Goal: Information Seeking & Learning: Find specific page/section

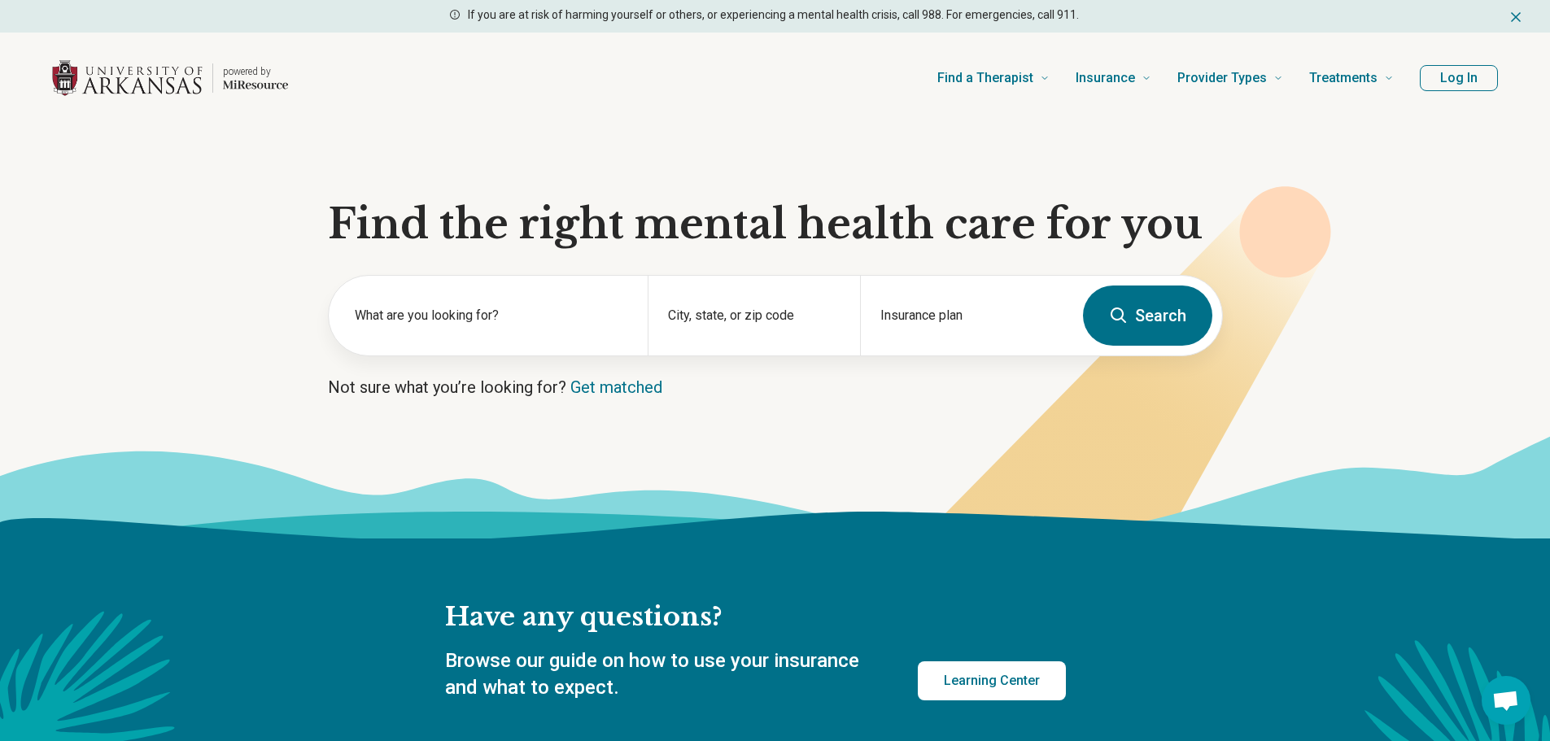
click at [1441, 67] on button "Log In" at bounding box center [1459, 78] width 78 height 26
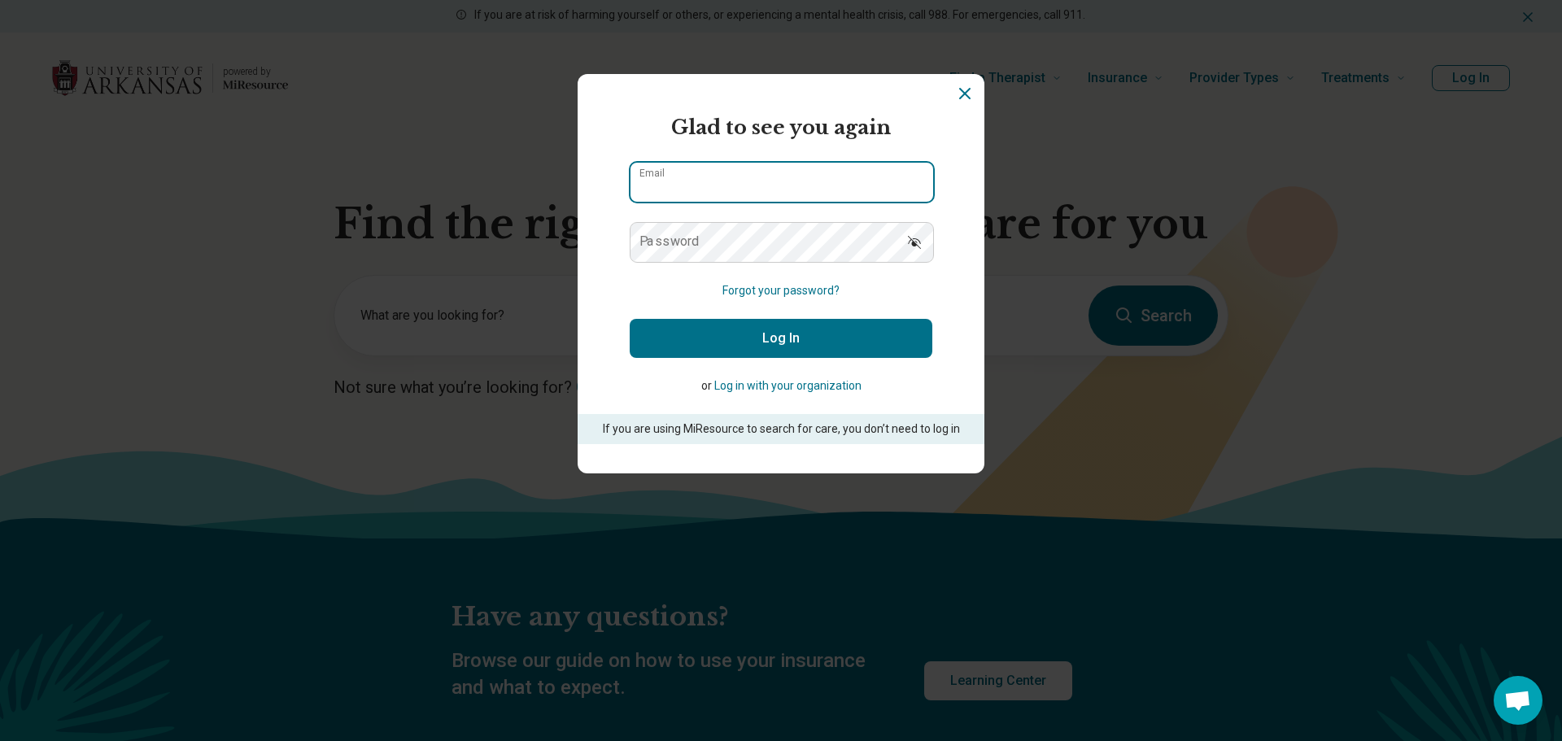
click at [887, 186] on input "Email" at bounding box center [782, 182] width 303 height 39
type input "**********"
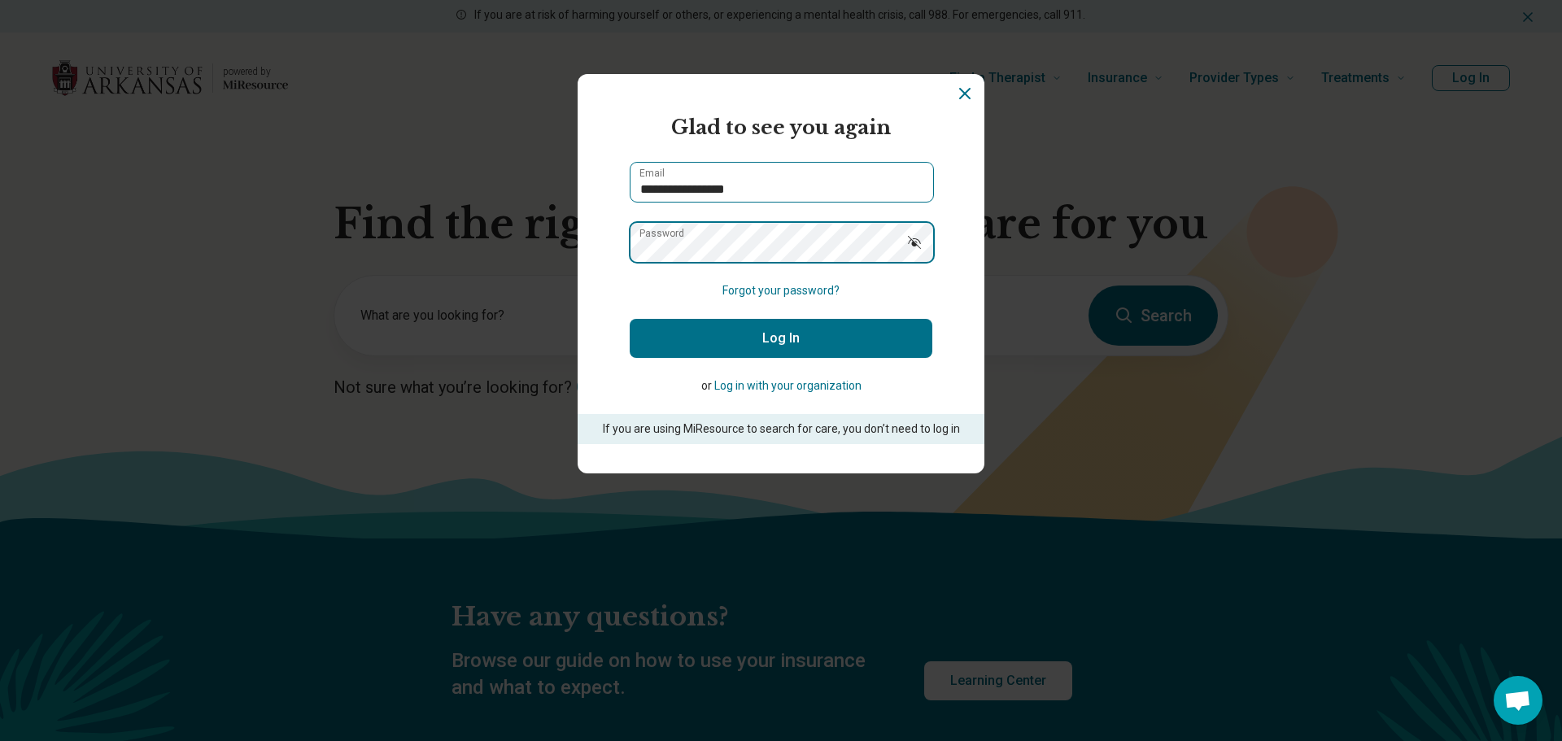
click at [630, 319] on button "Log In" at bounding box center [781, 338] width 303 height 39
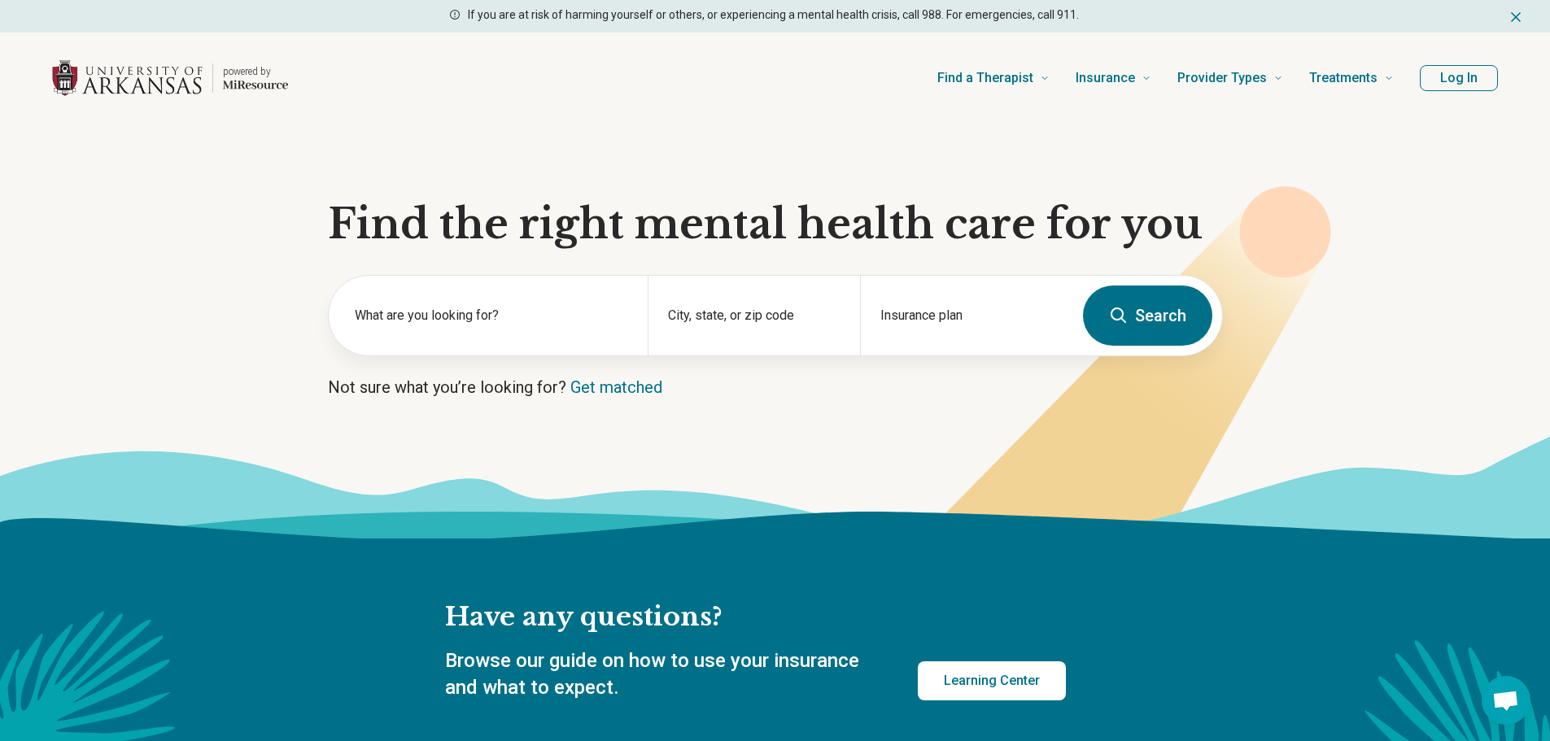
click at [1453, 86] on button "Log In" at bounding box center [1459, 78] width 78 height 26
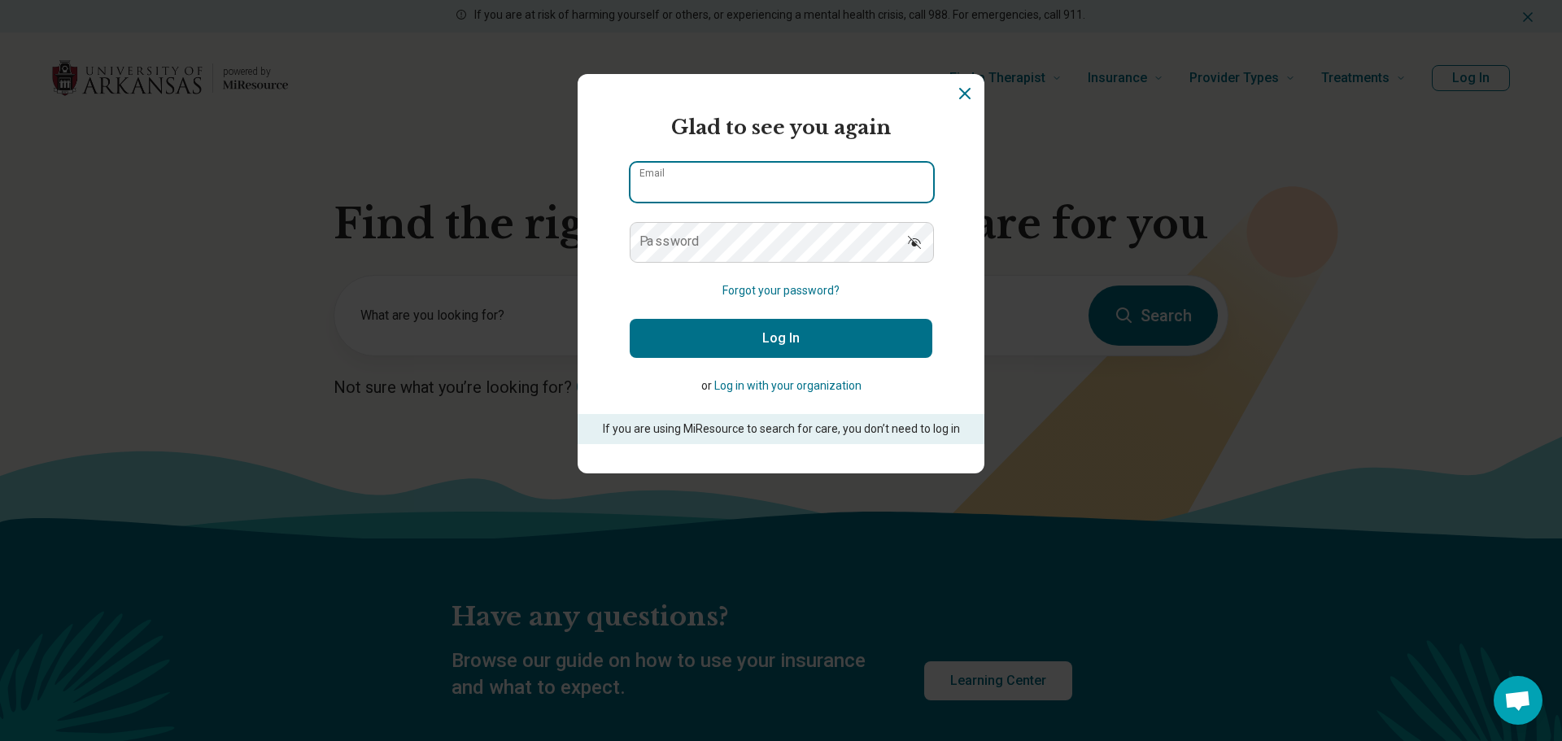
click at [820, 190] on input "Email" at bounding box center [782, 182] width 303 height 39
type input "**********"
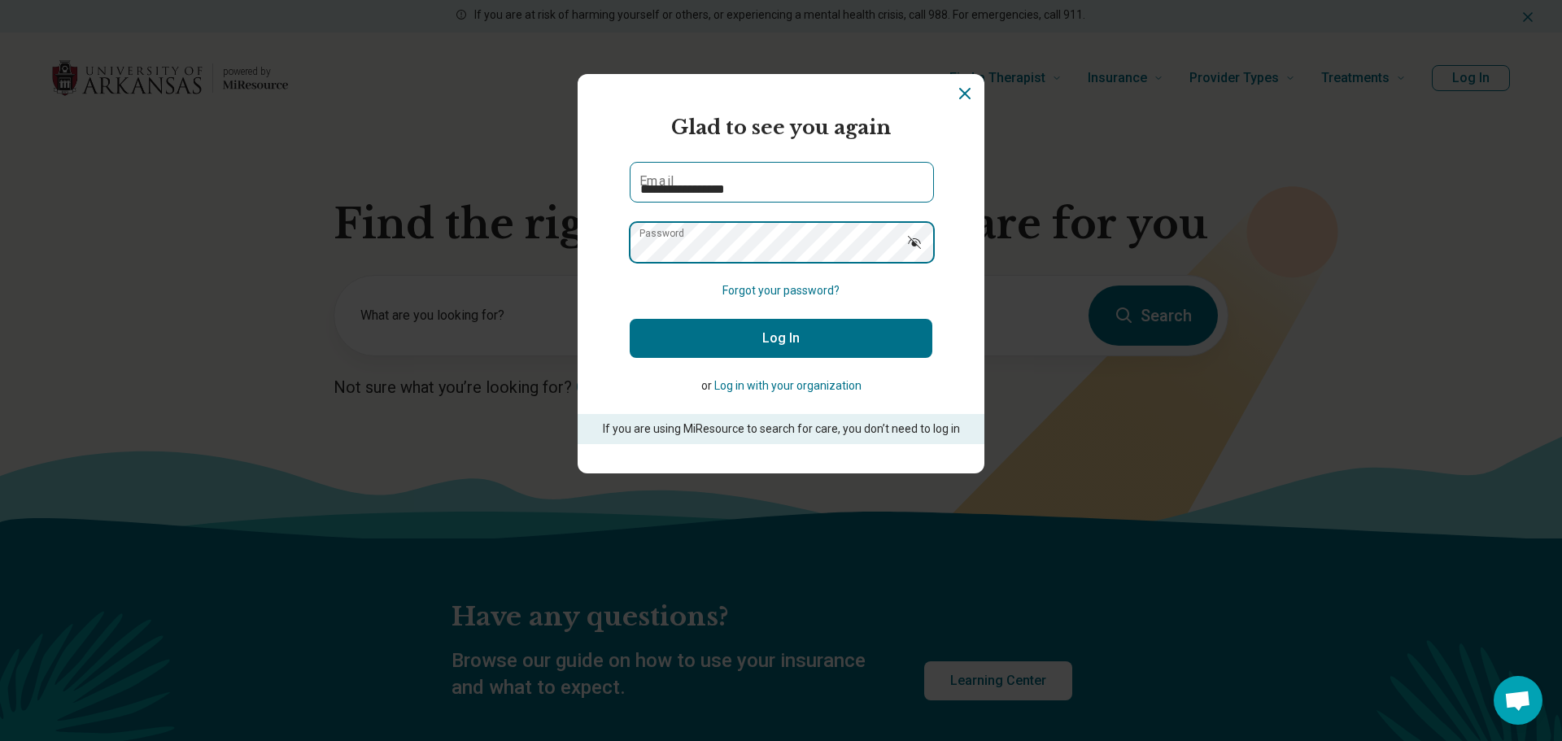
click at [630, 319] on button "Log In" at bounding box center [781, 338] width 303 height 39
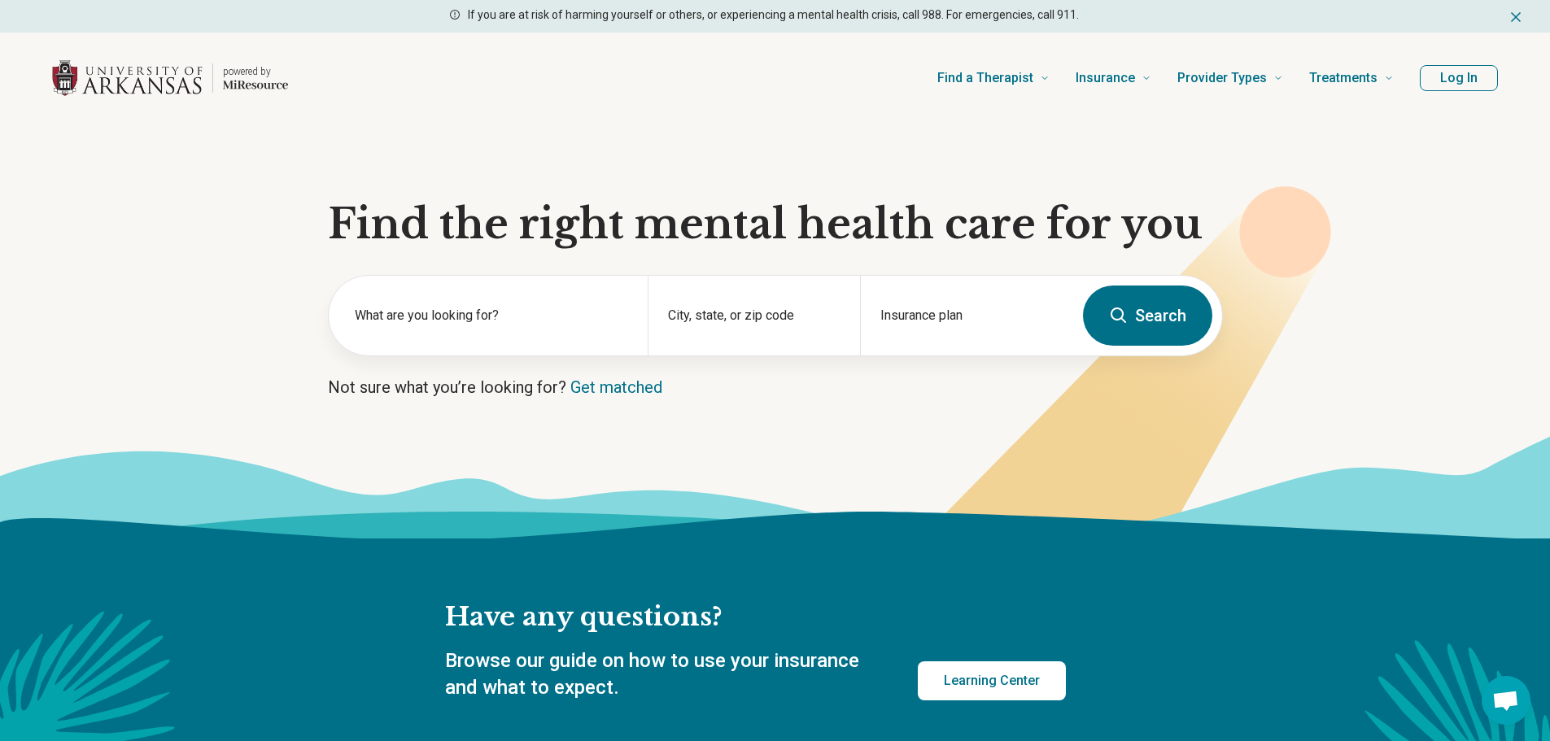
click at [1515, 15] on icon "Dismiss" at bounding box center [1516, 17] width 8 height 8
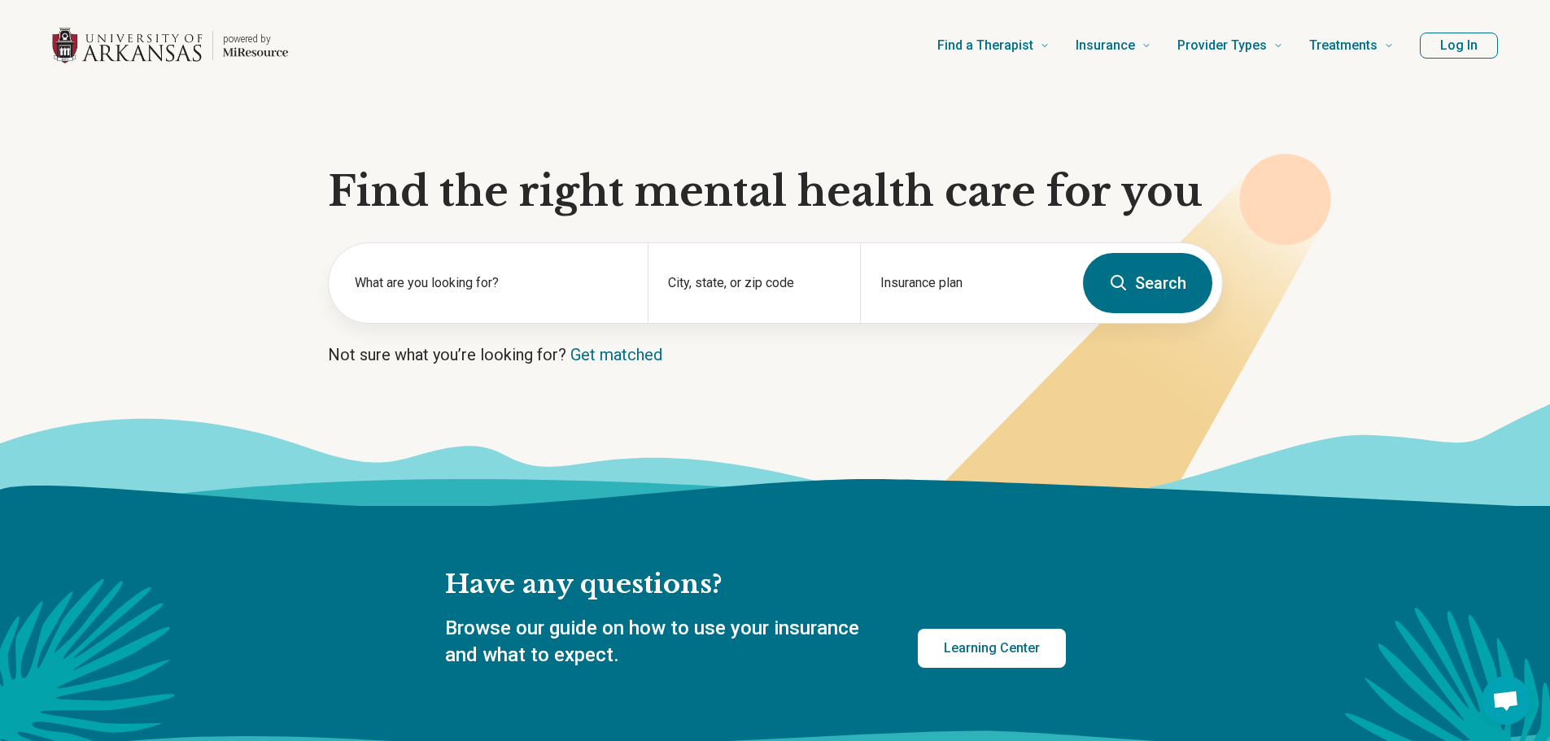
click at [1020, 386] on icon at bounding box center [1111, 356] width 440 height 404
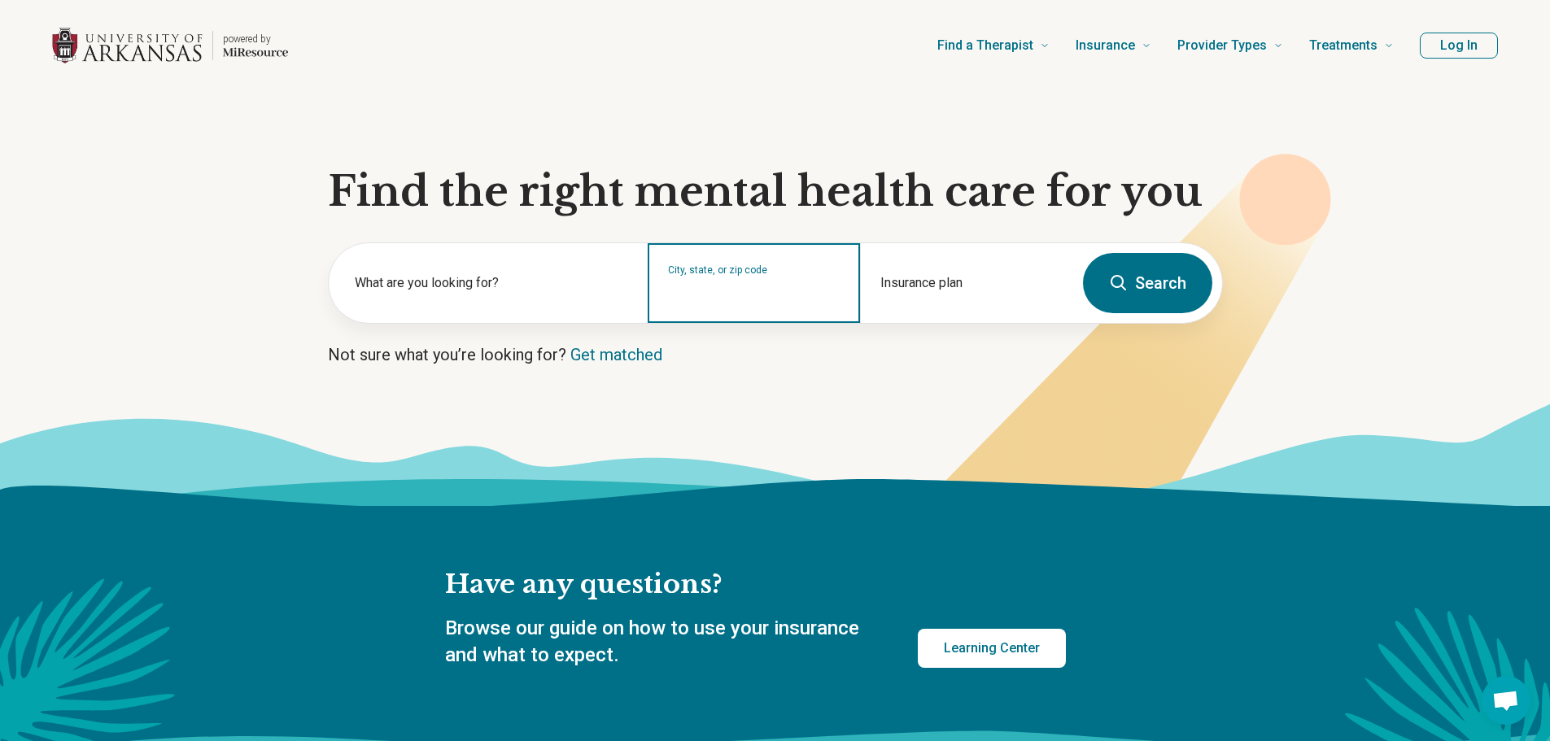
click at [783, 302] on input "City, state, or zip code" at bounding box center [754, 294] width 172 height 20
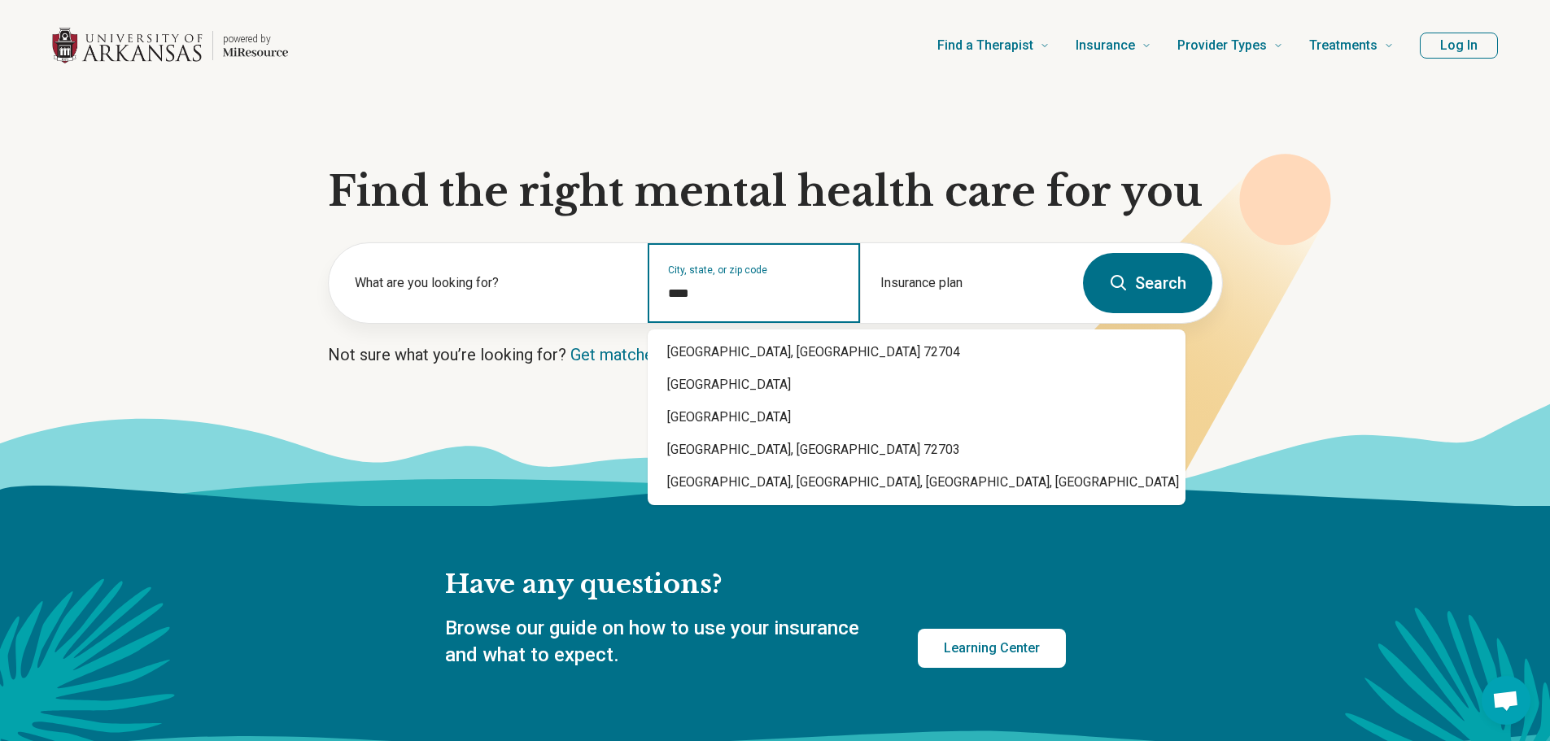
type input "*****"
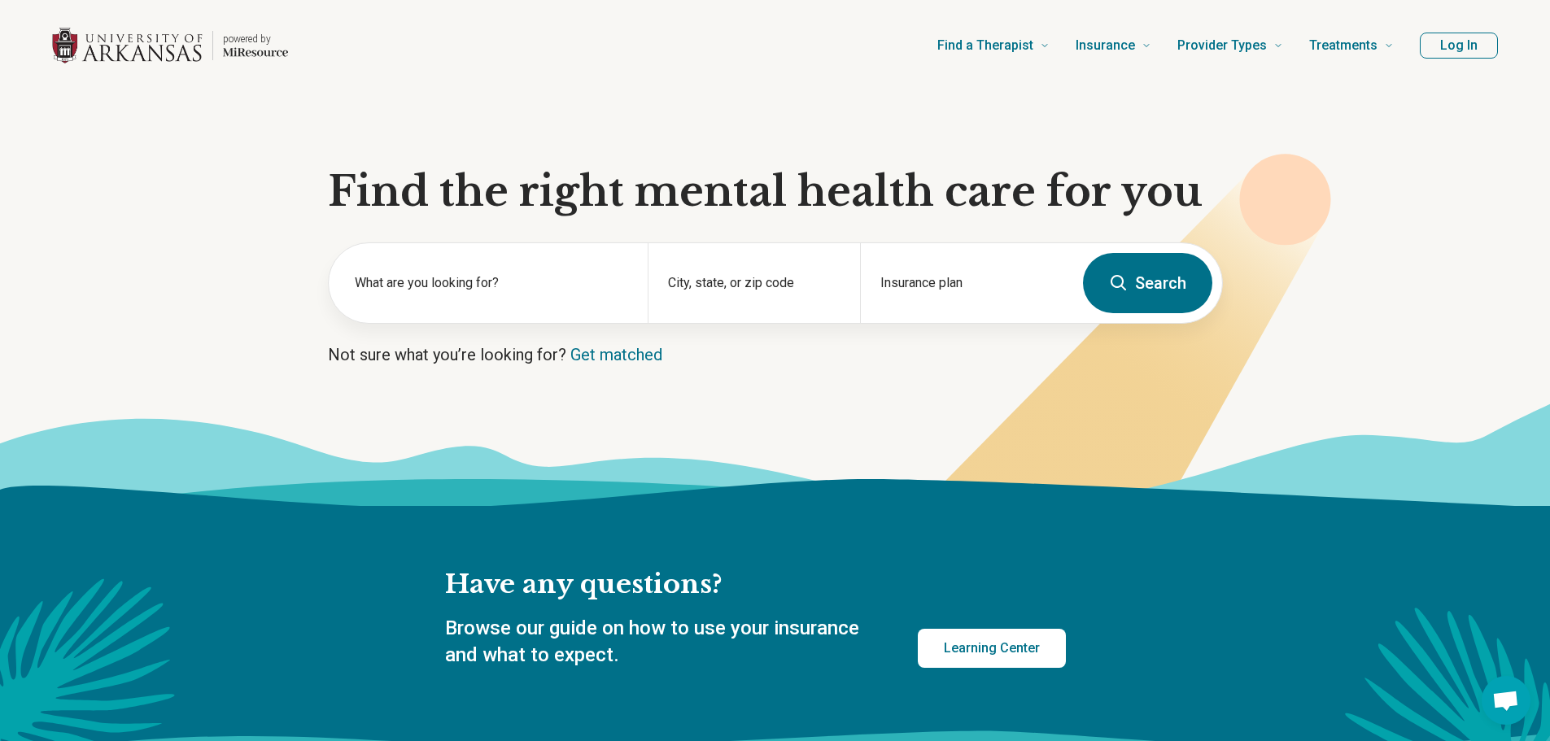
click at [1108, 266] on button "Search" at bounding box center [1147, 283] width 129 height 60
click at [1124, 270] on button "Search" at bounding box center [1147, 283] width 129 height 60
click at [1475, 48] on button "Log In" at bounding box center [1459, 46] width 78 height 26
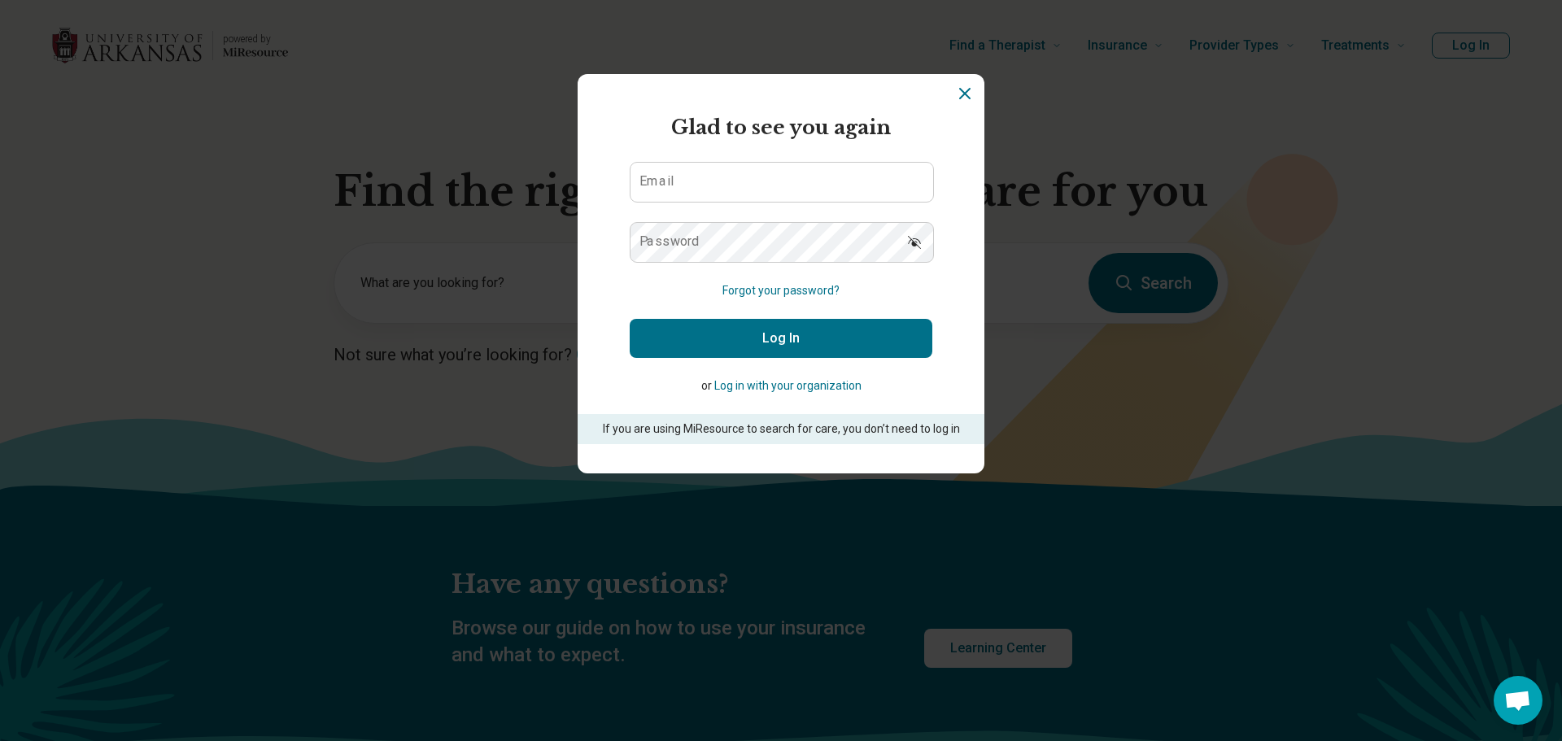
click at [790, 378] on button "Log in with your organization" at bounding box center [787, 386] width 147 height 17
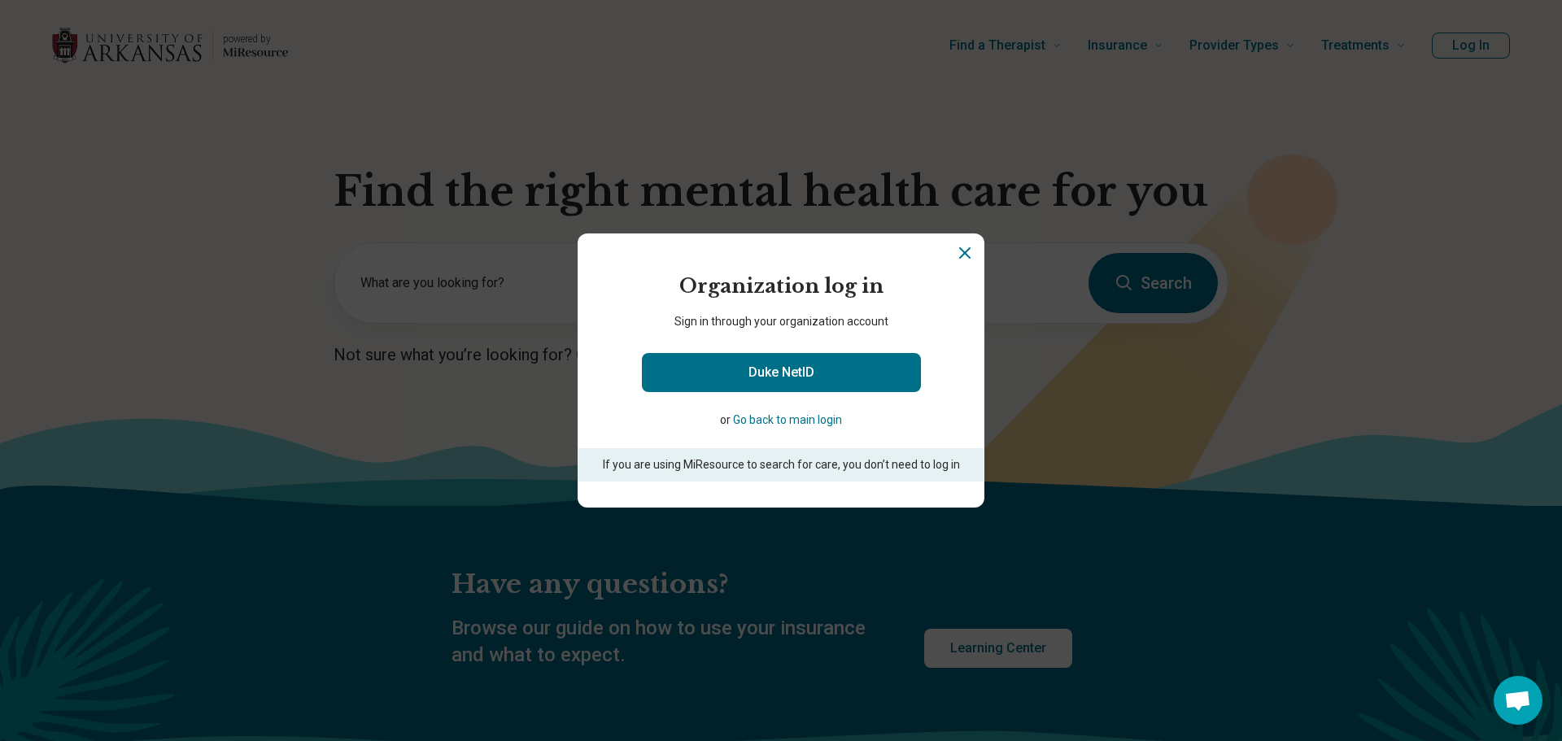
click at [790, 378] on link "Duke NetID" at bounding box center [781, 372] width 279 height 39
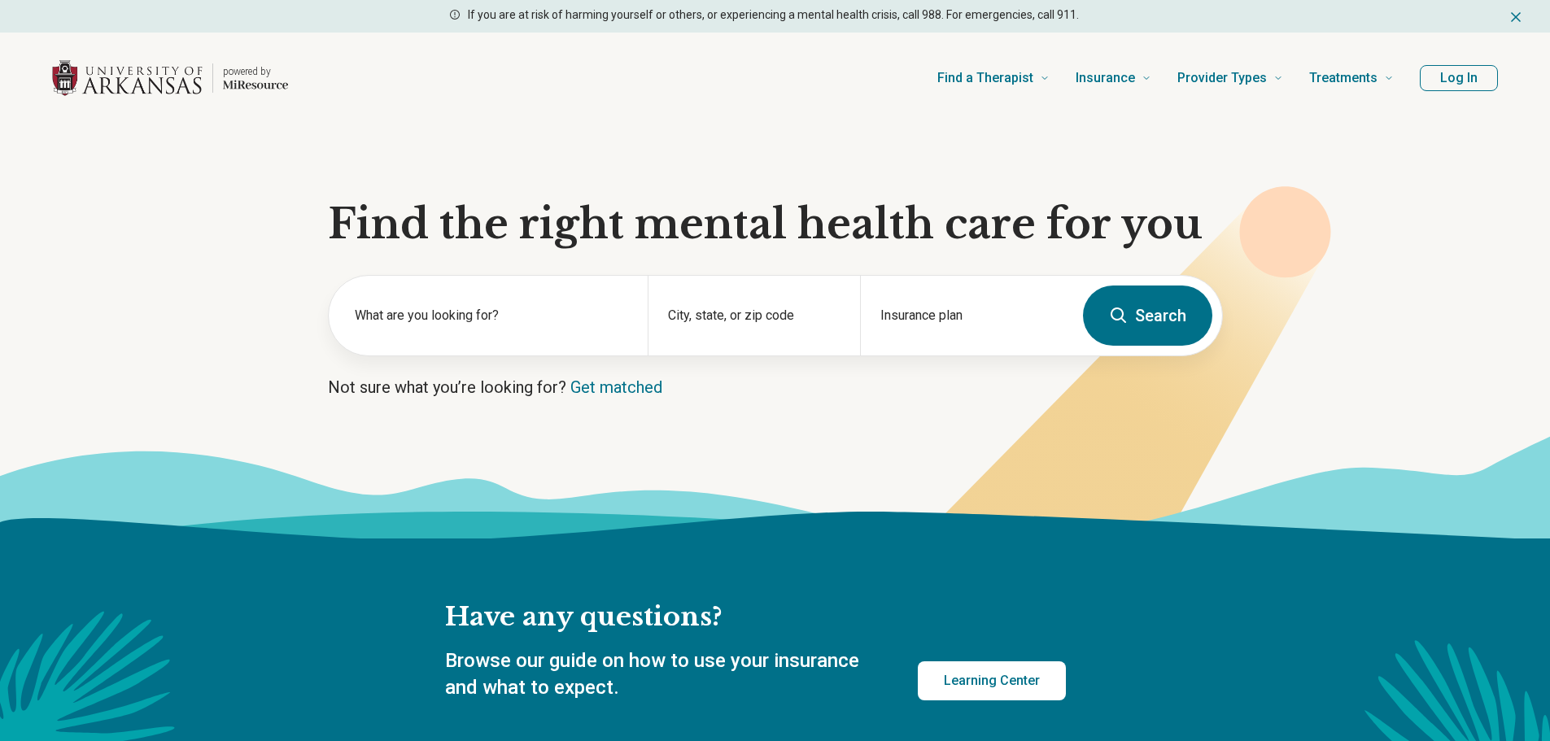
click at [1123, 318] on icon at bounding box center [1119, 316] width 20 height 20
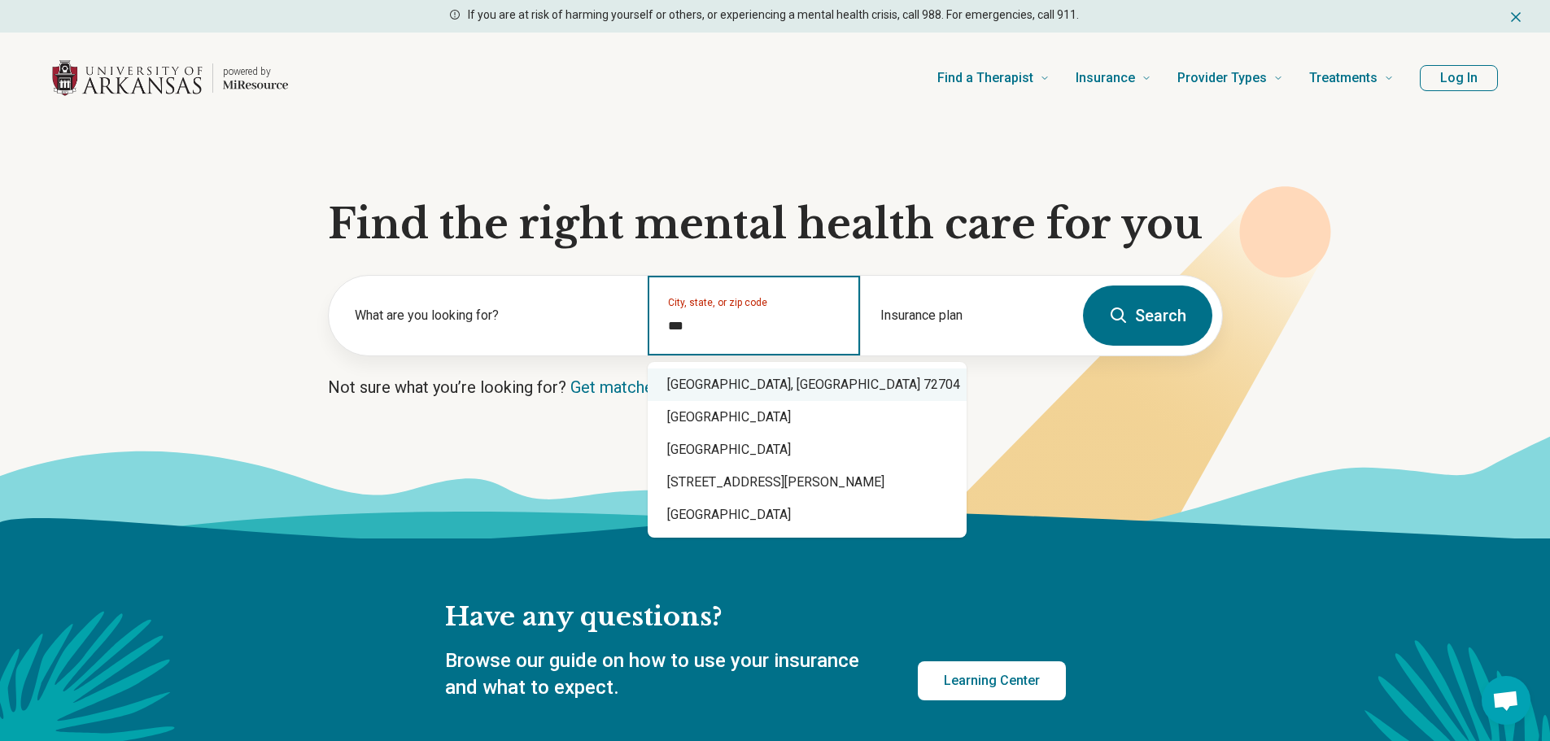
click at [782, 381] on div "[GEOGRAPHIC_DATA], [GEOGRAPHIC_DATA] 72704" at bounding box center [807, 385] width 319 height 33
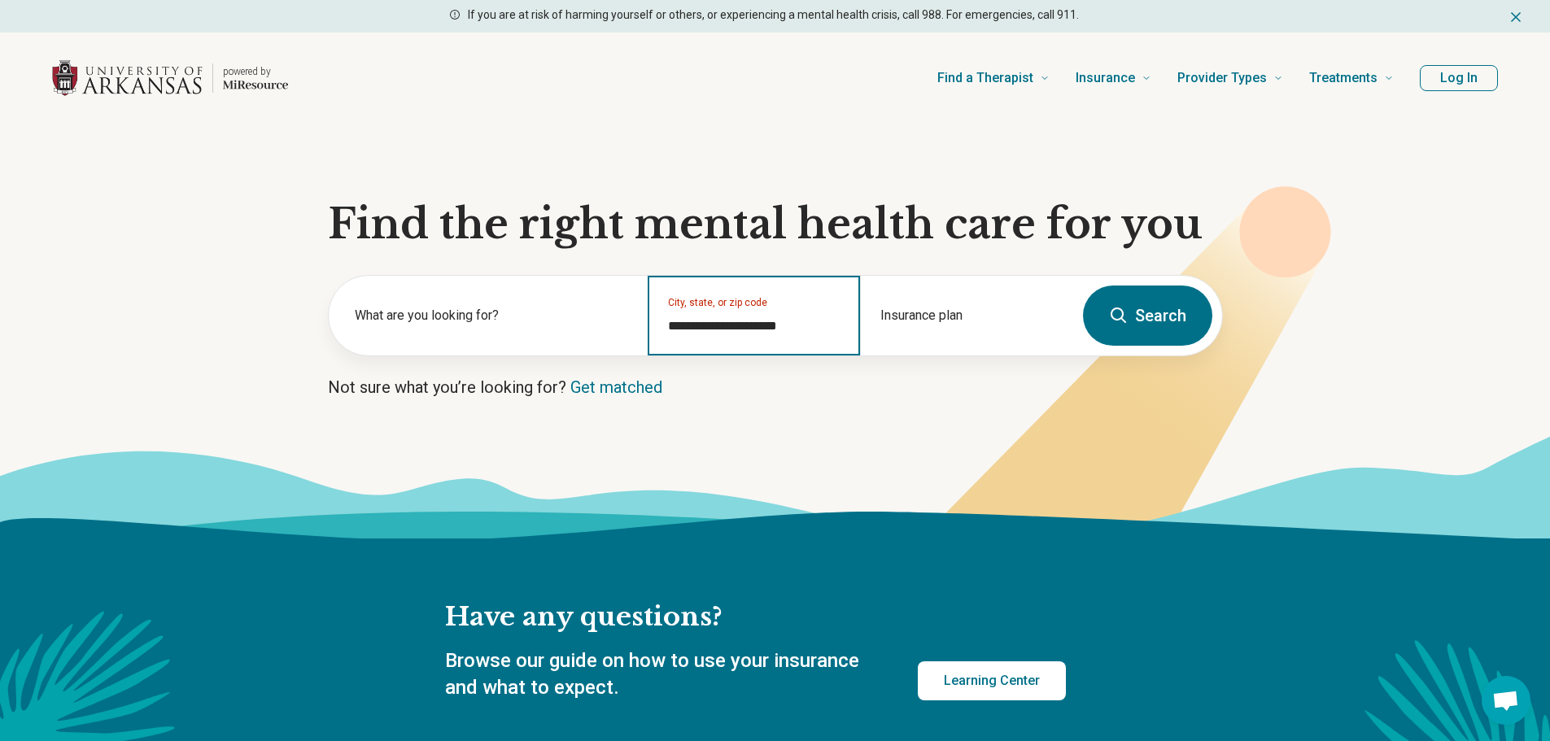
type input "**********"
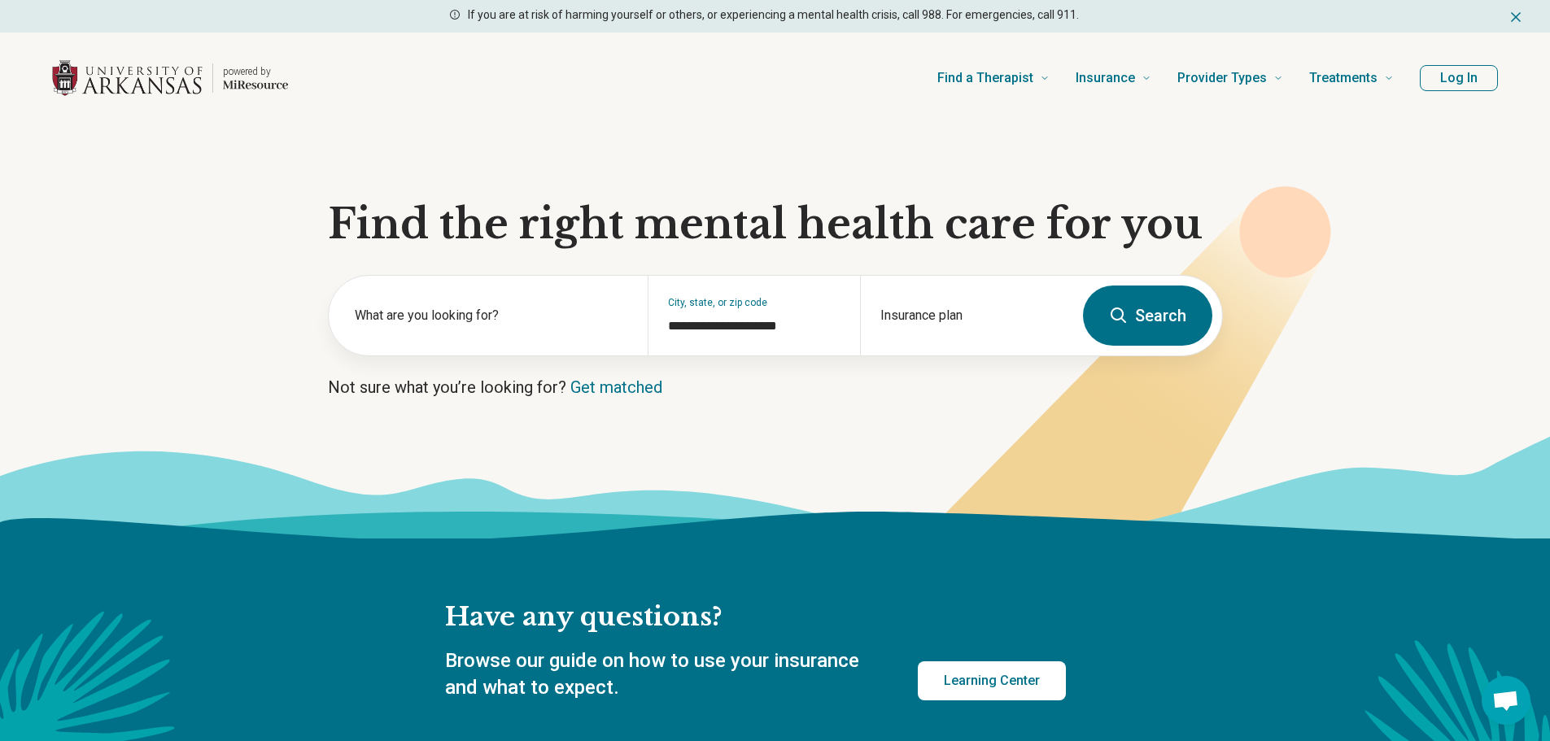
click at [1124, 309] on icon at bounding box center [1119, 316] width 20 height 20
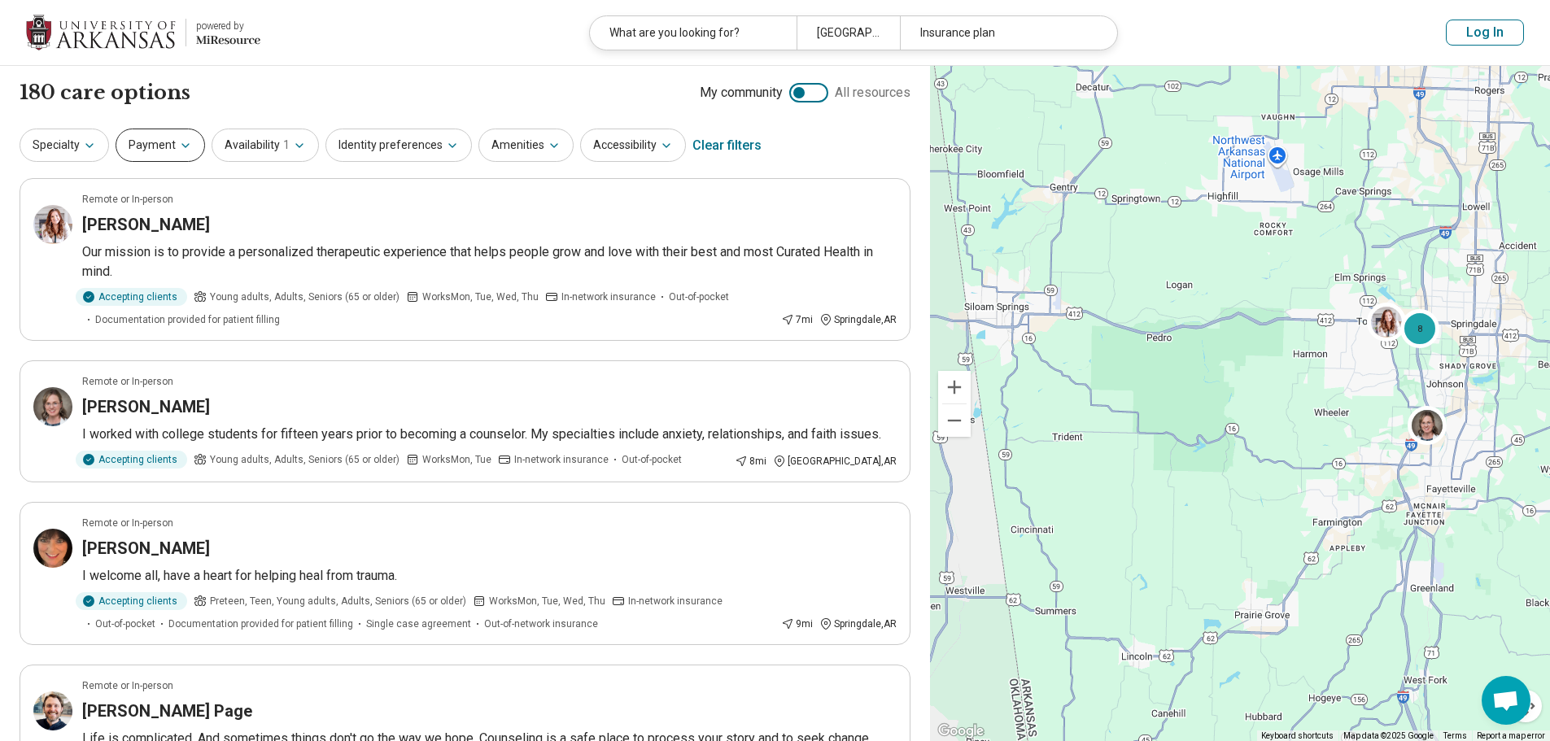
click at [197, 146] on button "Payment" at bounding box center [161, 145] width 90 height 33
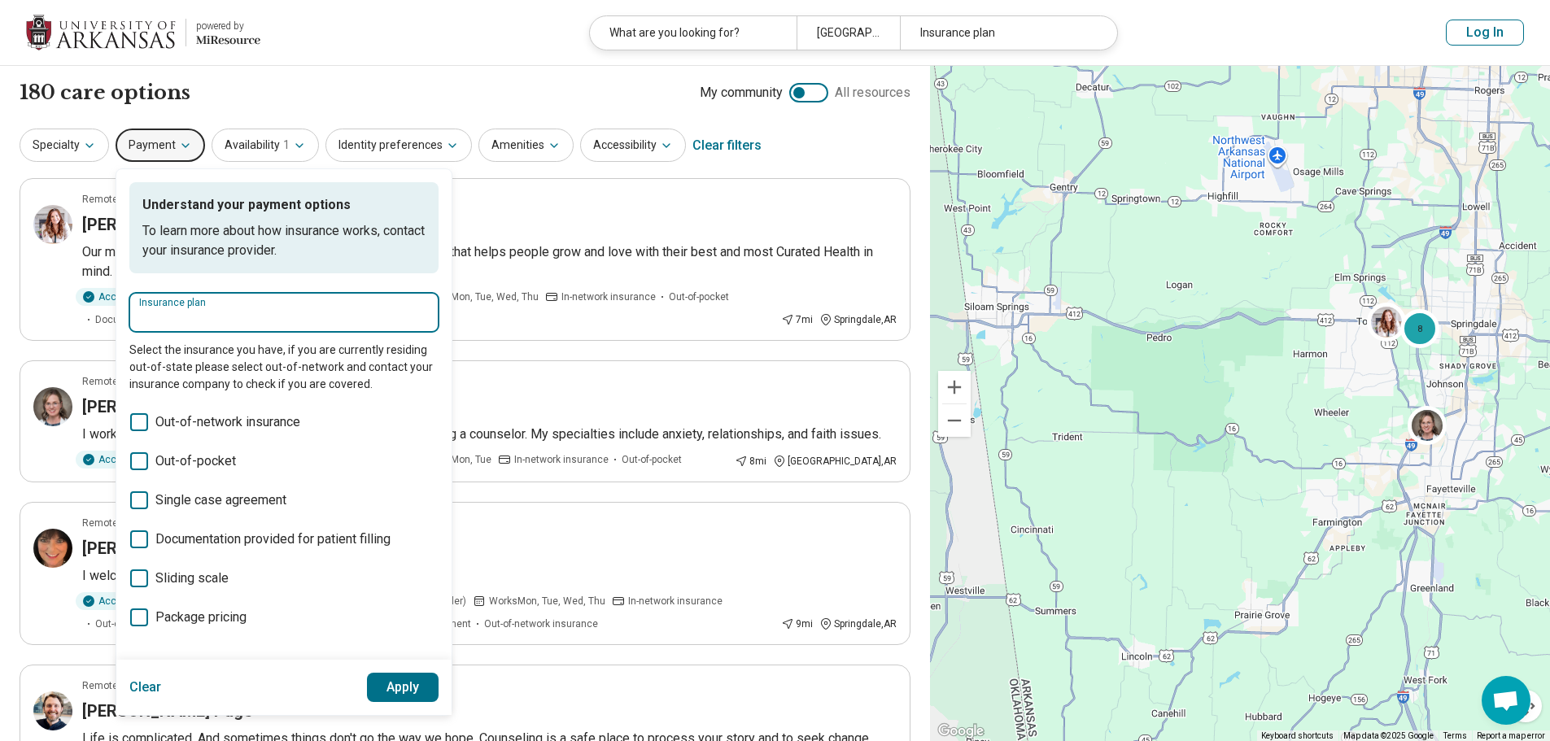
click at [234, 308] on input "Insurance plan" at bounding box center [284, 318] width 290 height 20
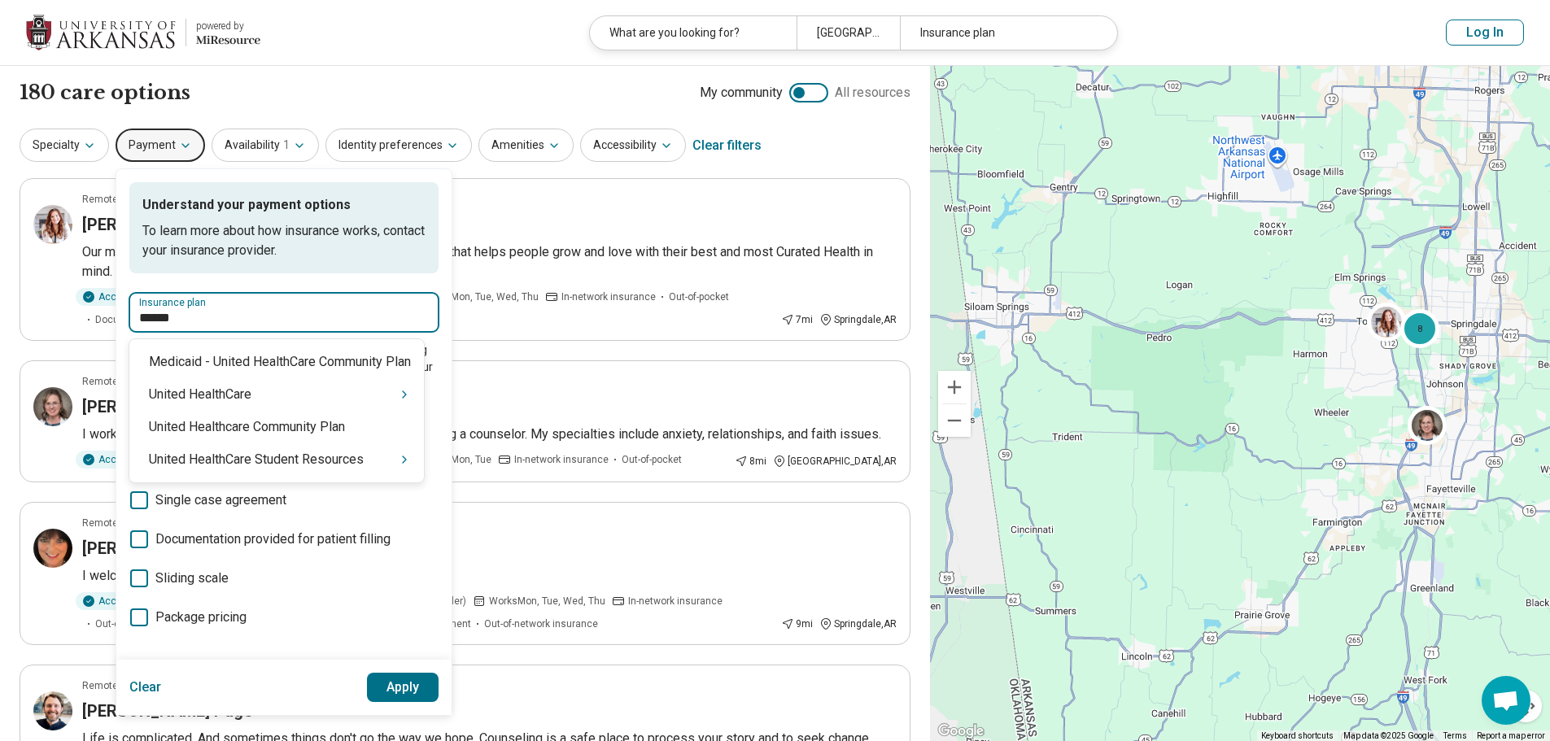
type input "******"
click at [281, 394] on div "United HealthCare" at bounding box center [276, 394] width 295 height 33
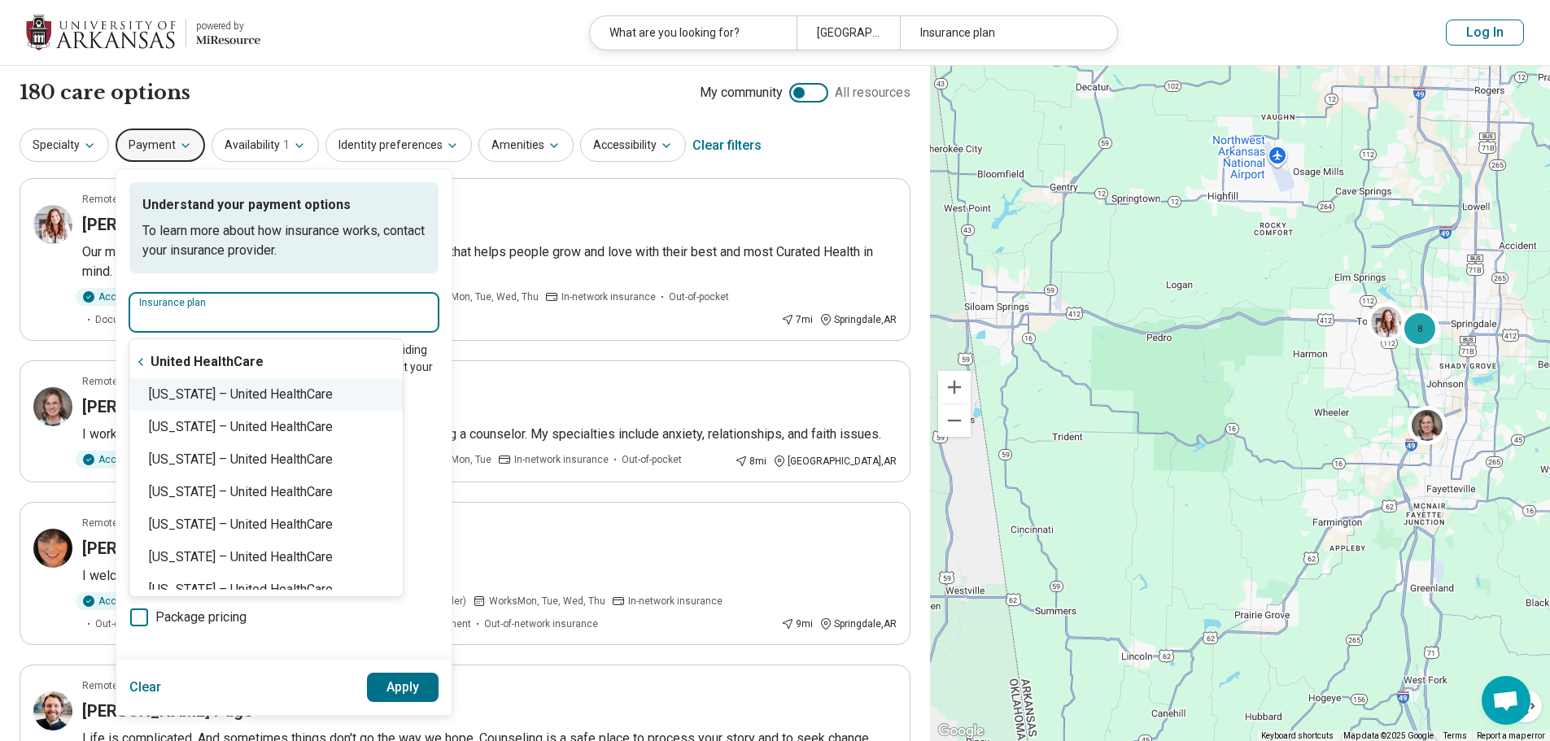
click at [226, 397] on div "Arkansas – United HealthCare" at bounding box center [265, 394] width 273 height 33
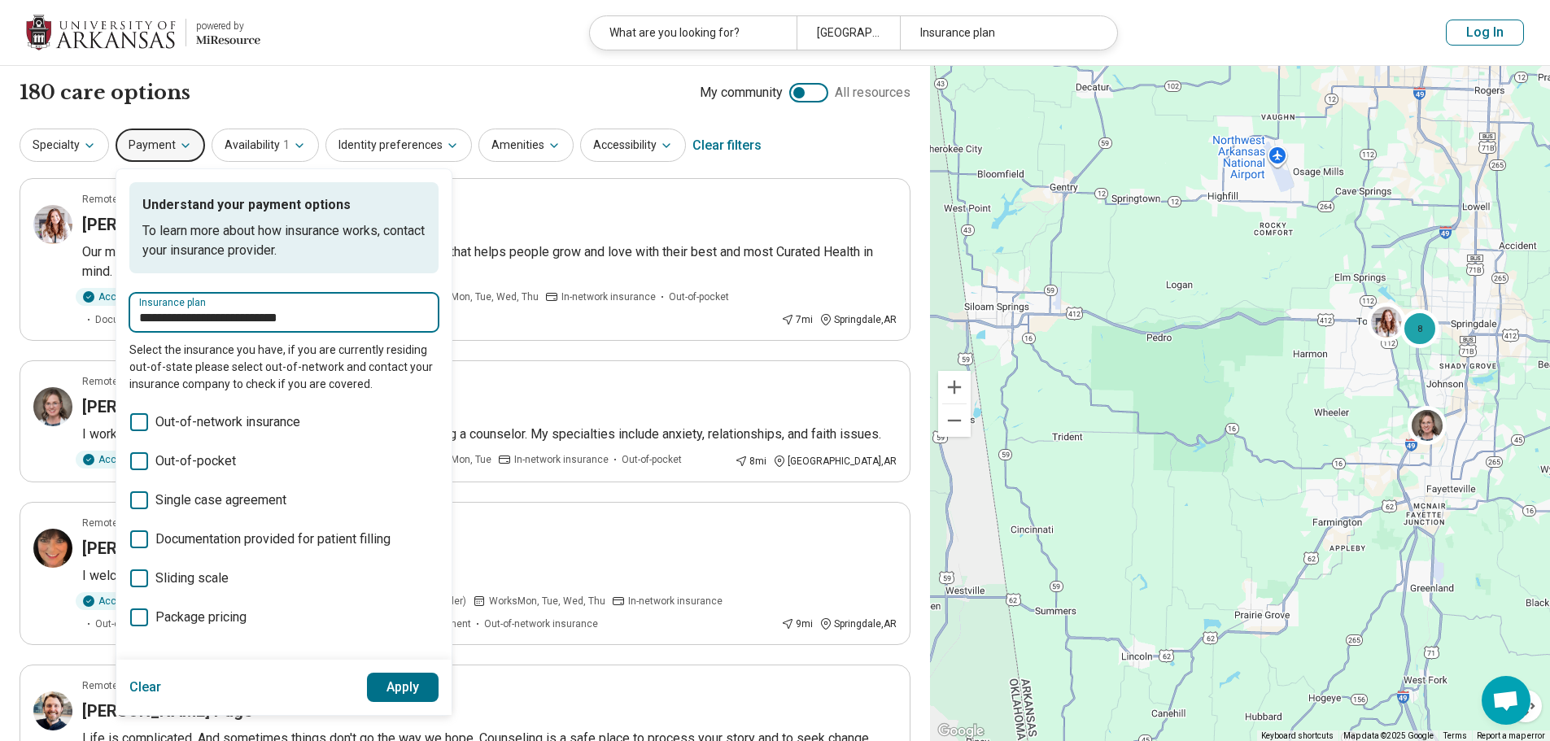
type input "**********"
click at [417, 697] on button "Apply" at bounding box center [403, 687] width 72 height 29
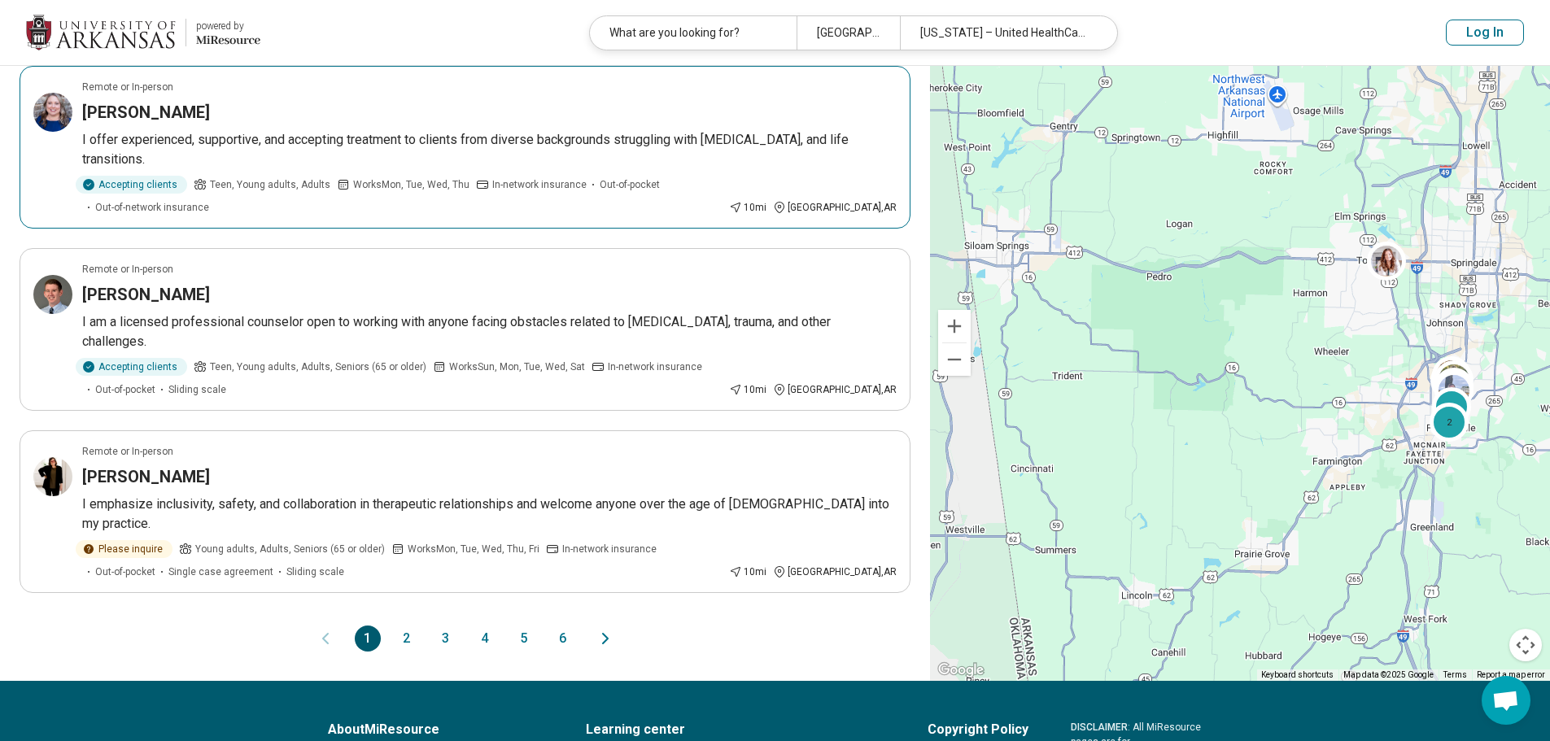
scroll to position [1275, 0]
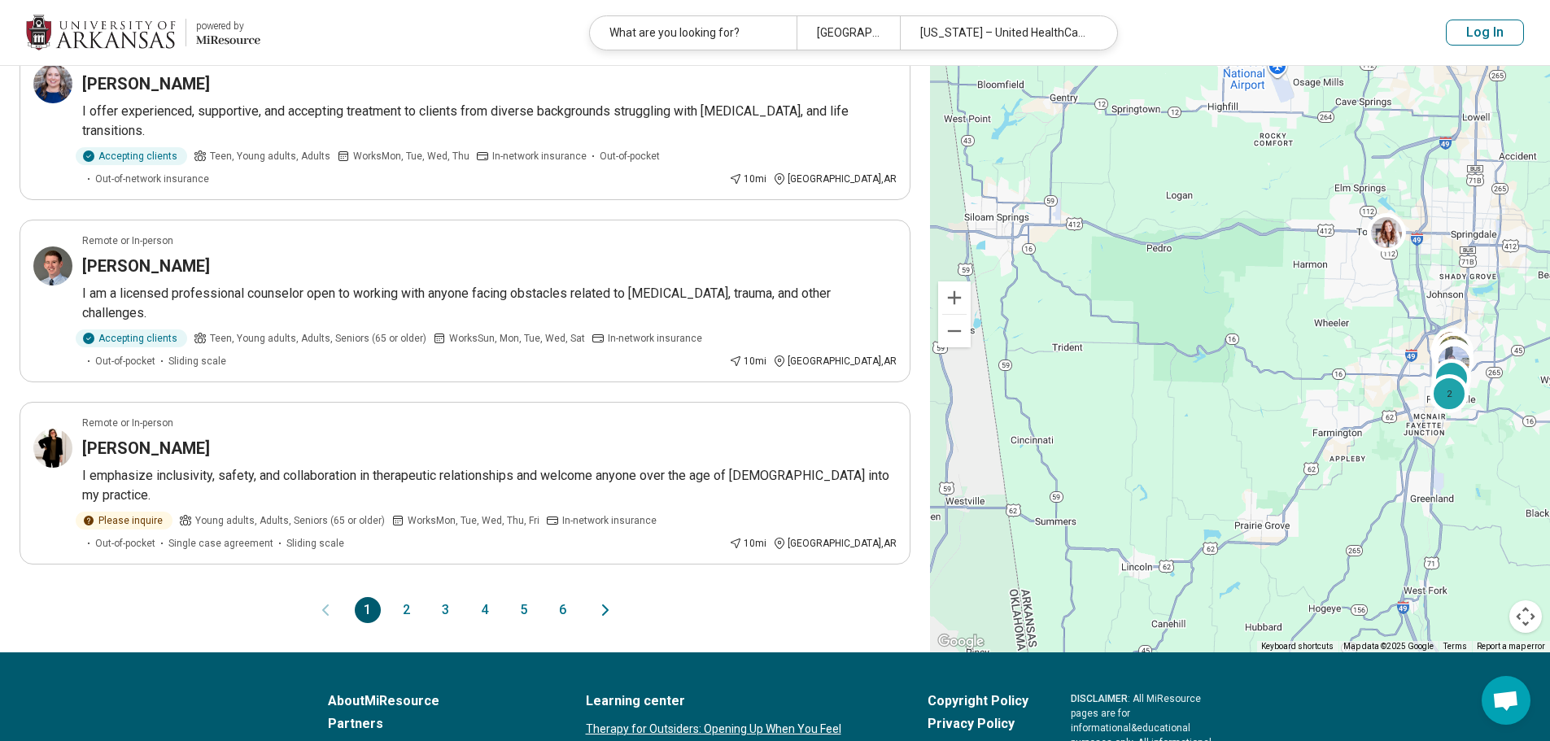
click at [404, 597] on button "2" at bounding box center [407, 610] width 26 height 26
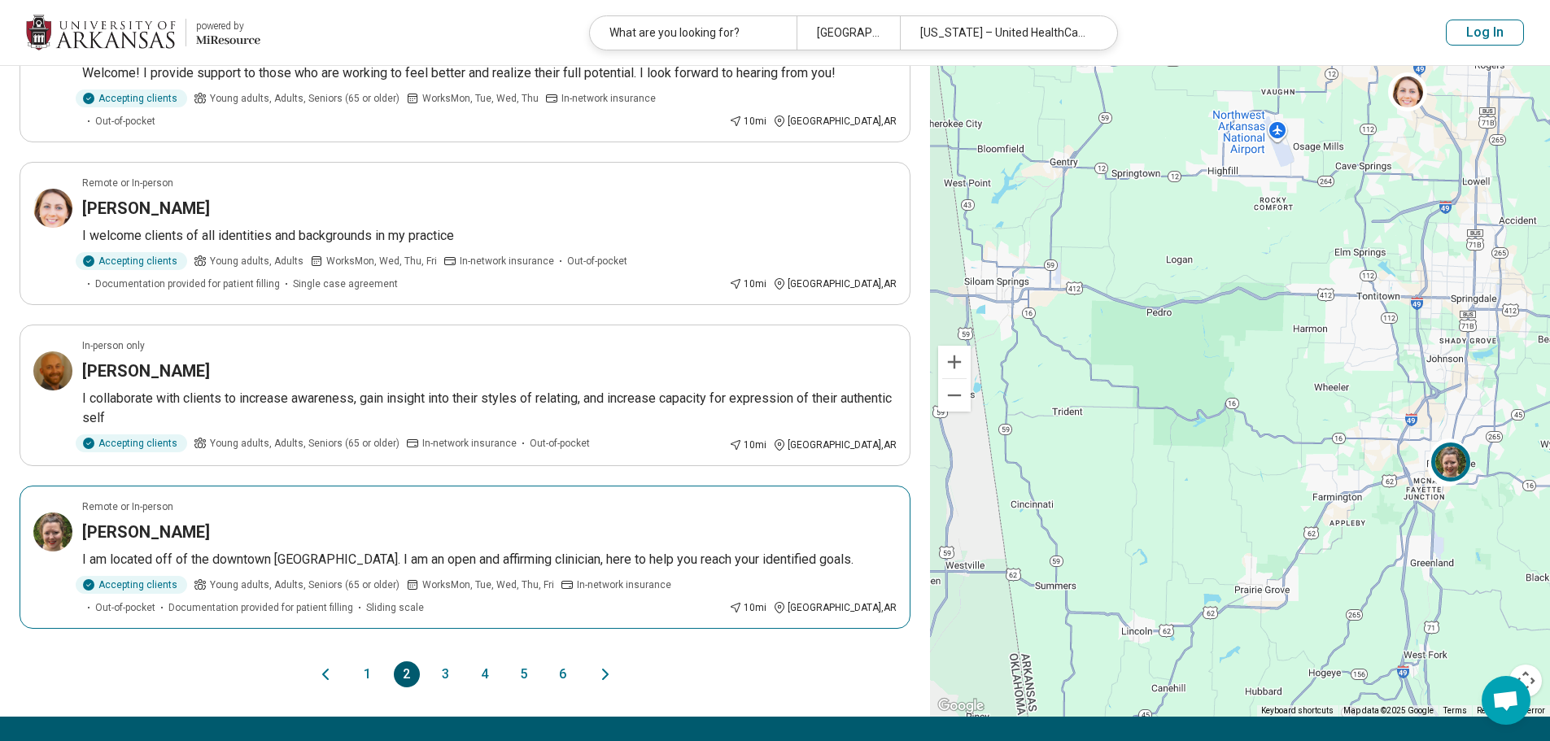
scroll to position [1207, 0]
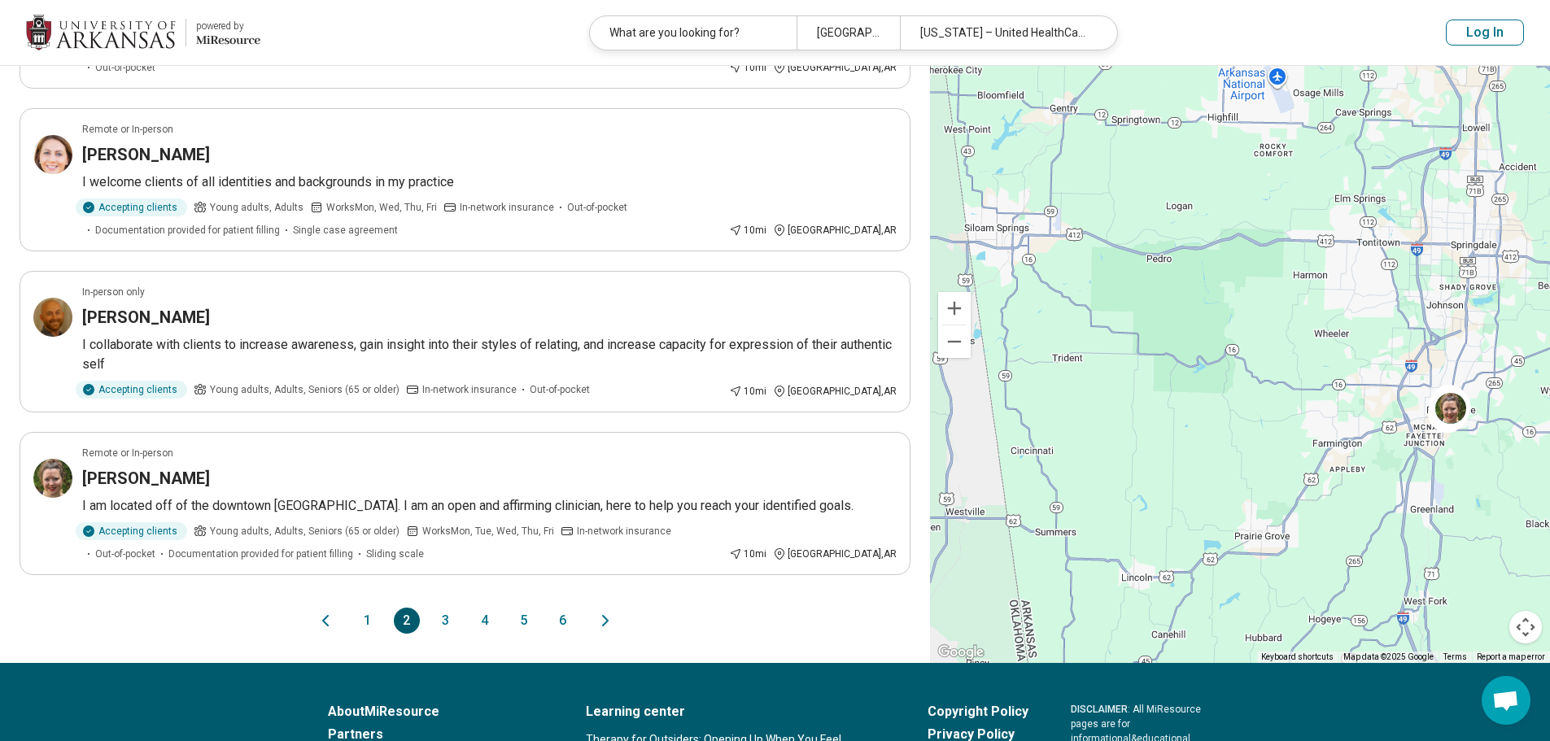
click at [439, 608] on button "3" at bounding box center [446, 621] width 26 height 26
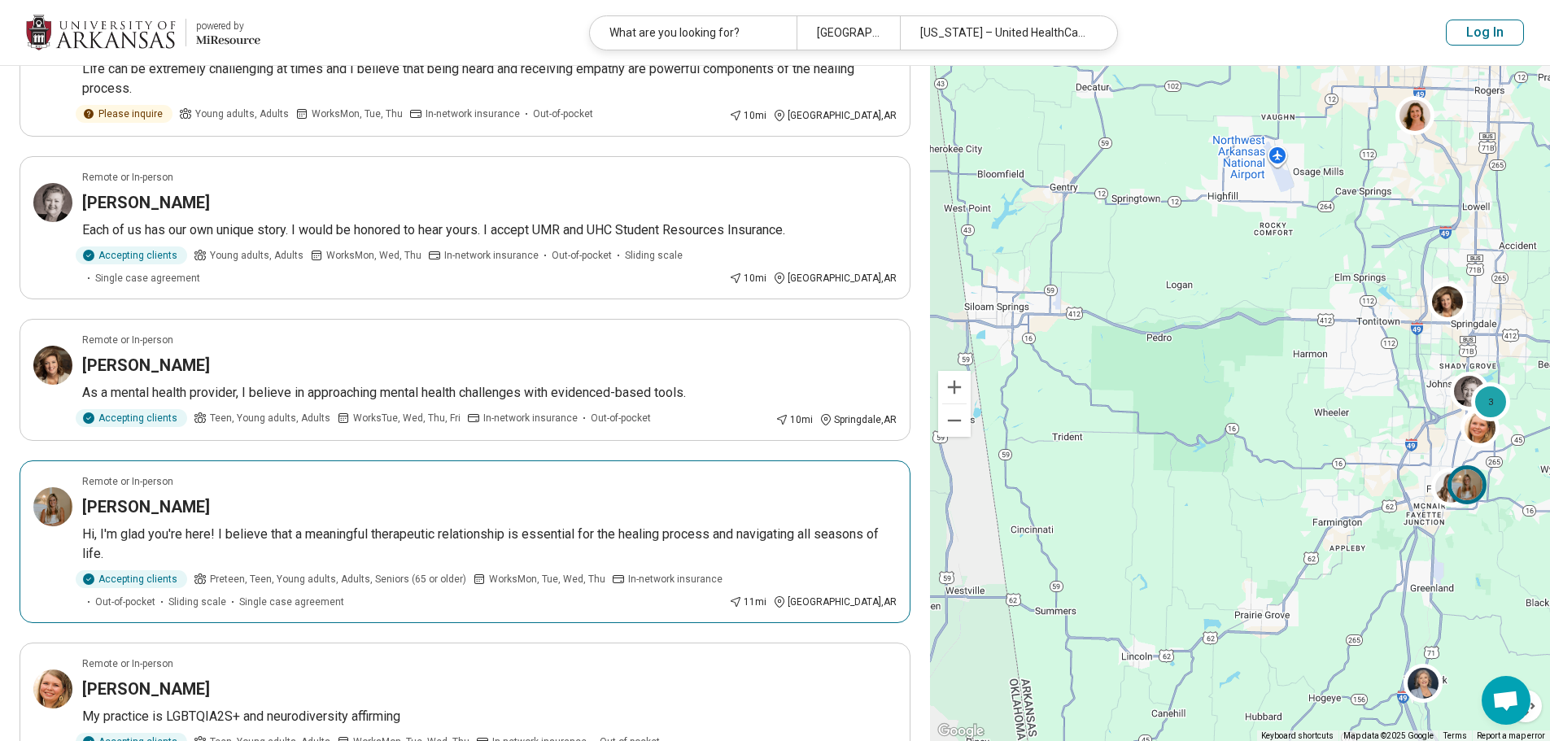
scroll to position [0, 0]
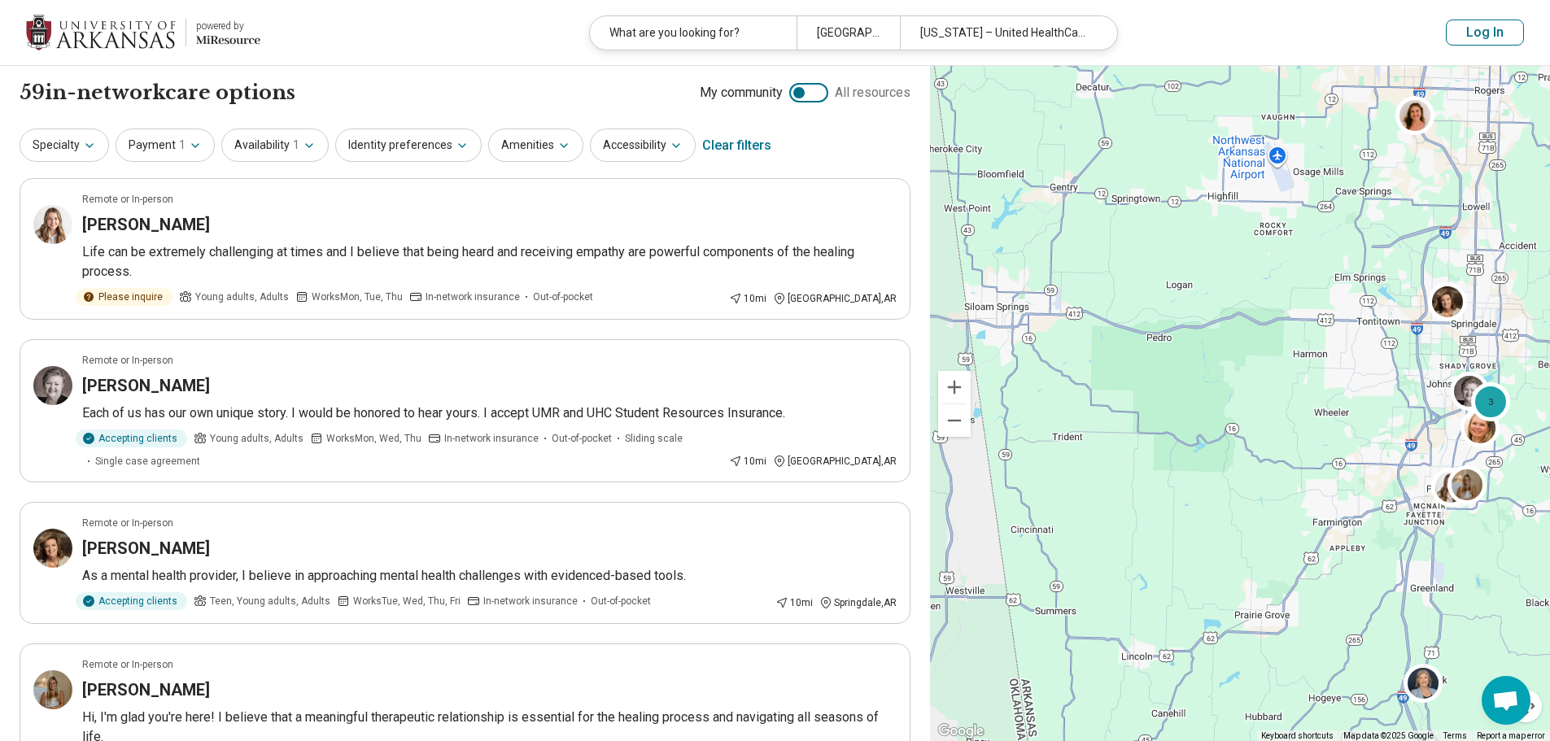
click at [1489, 37] on button "Log In" at bounding box center [1485, 33] width 78 height 26
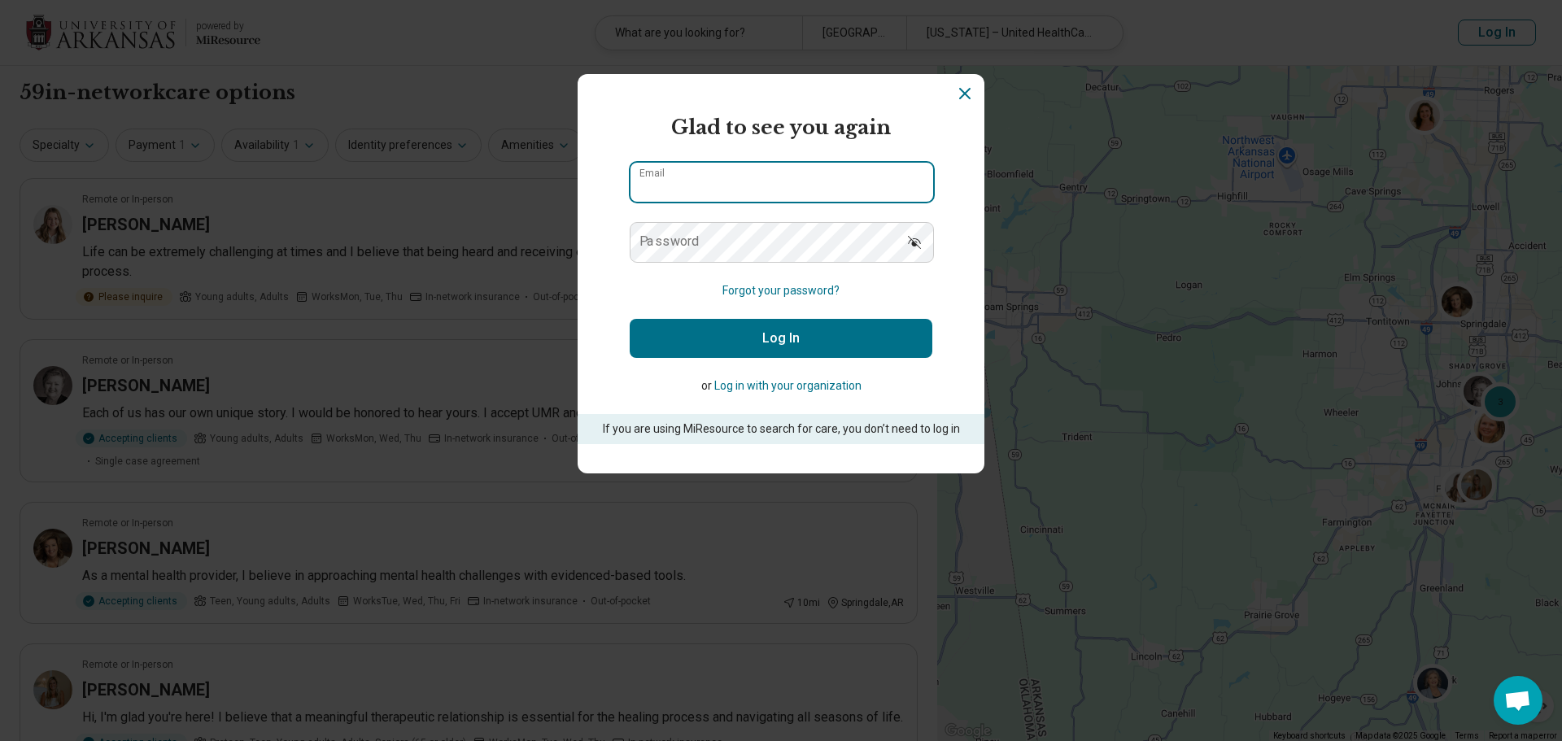
click at [807, 178] on input "Email" at bounding box center [782, 182] width 303 height 39
type input "**********"
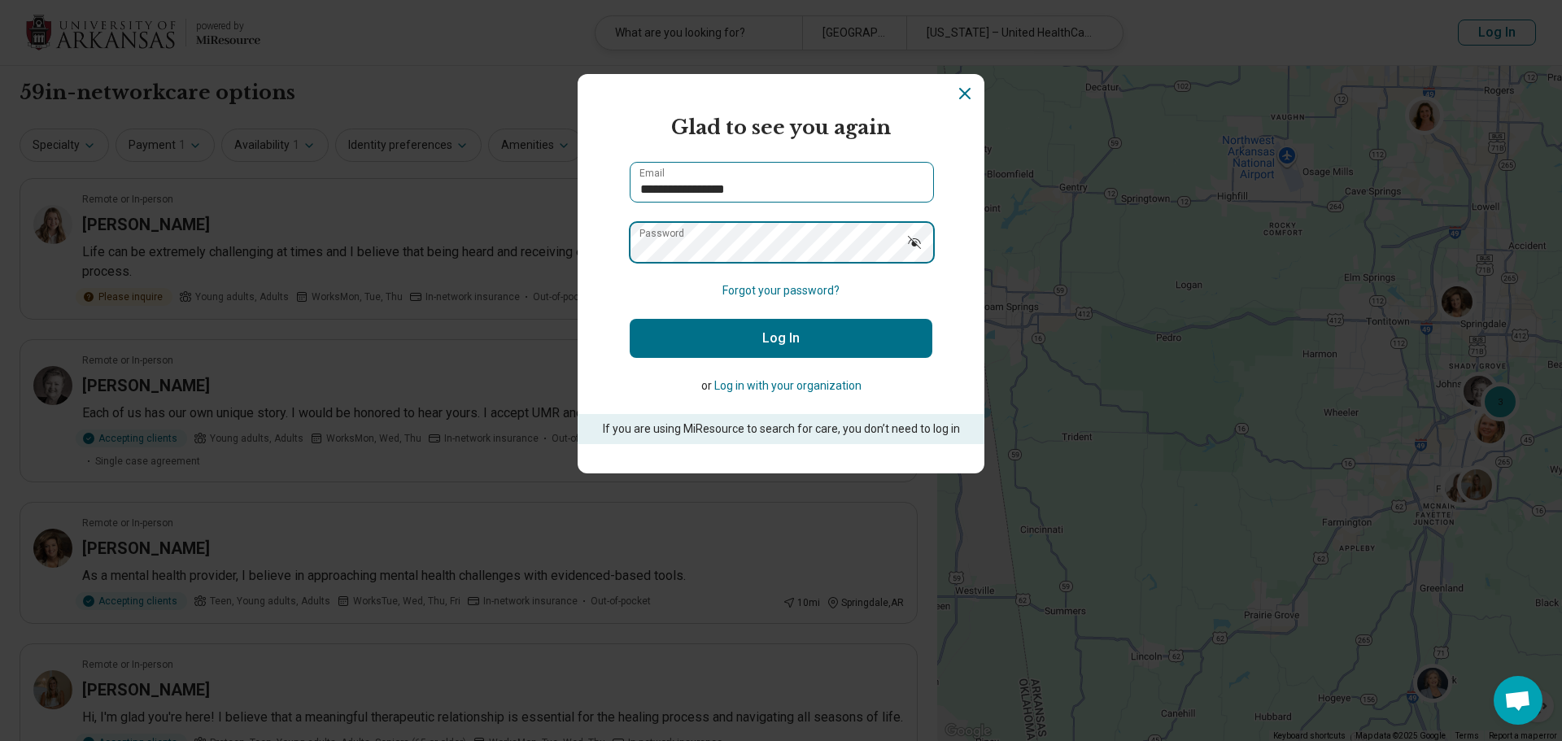
click at [630, 319] on button "Log In" at bounding box center [781, 338] width 303 height 39
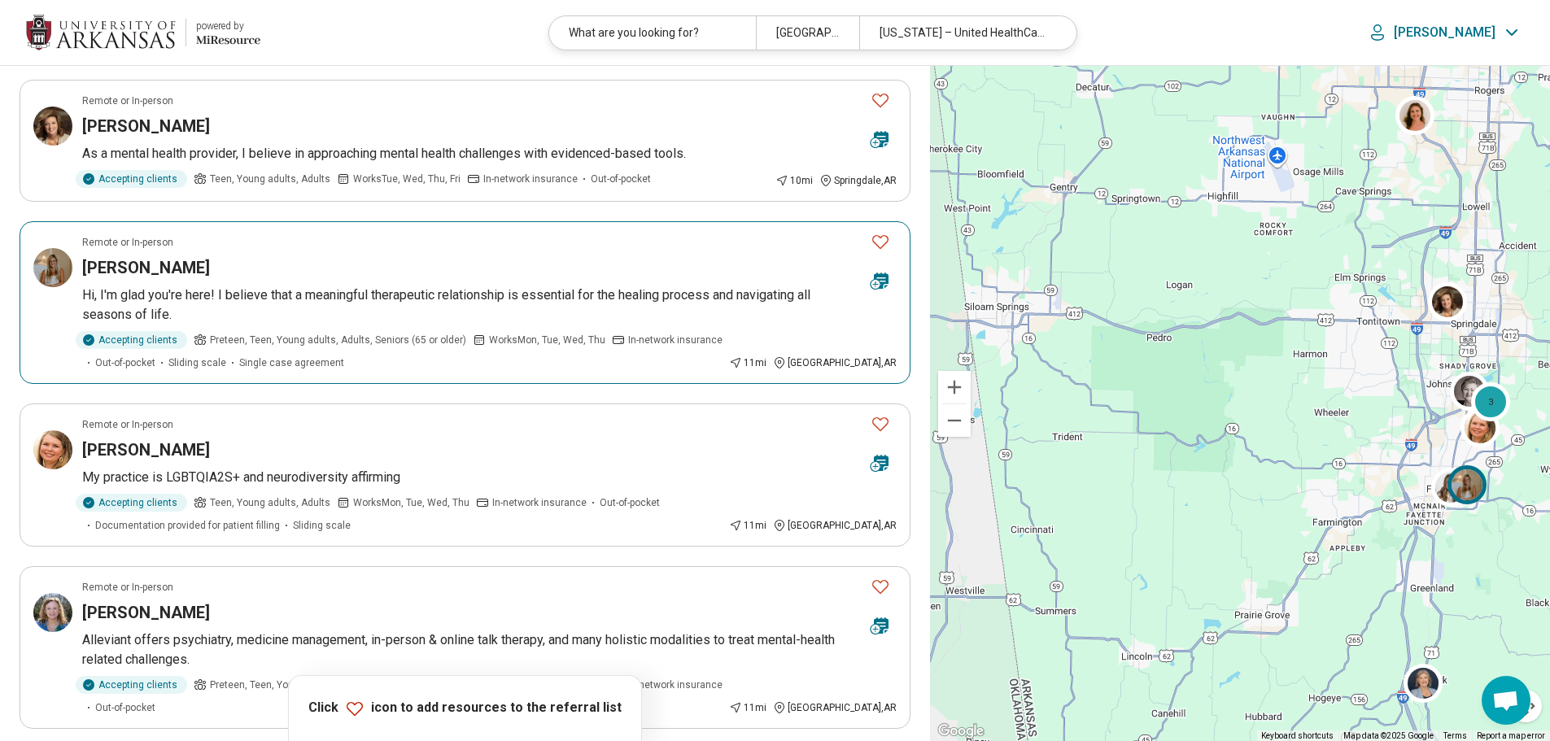
scroll to position [425, 0]
click at [893, 231] on button "Favorite" at bounding box center [880, 239] width 33 height 33
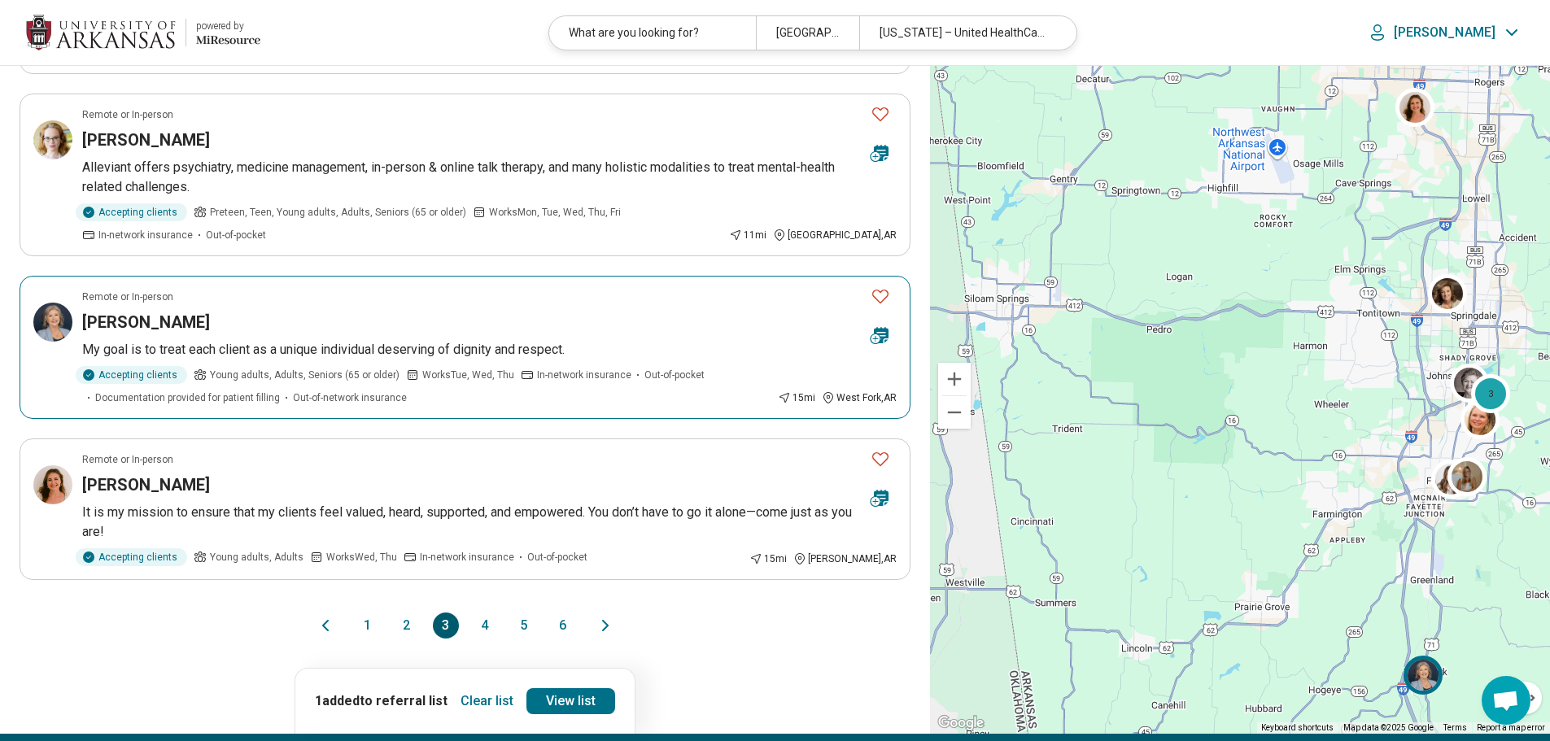
scroll to position [1241, 0]
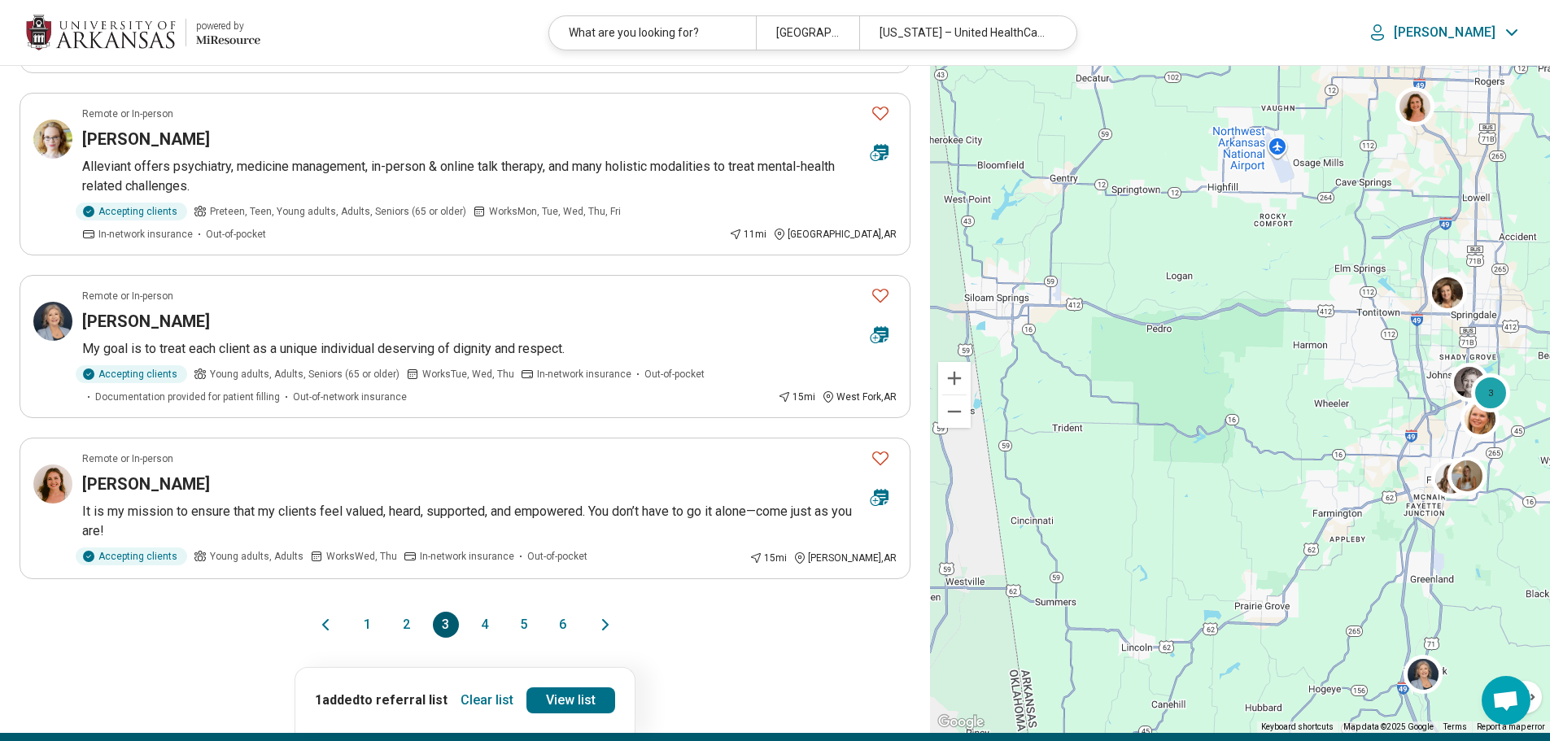
click at [417, 612] on button "2" at bounding box center [407, 625] width 26 height 26
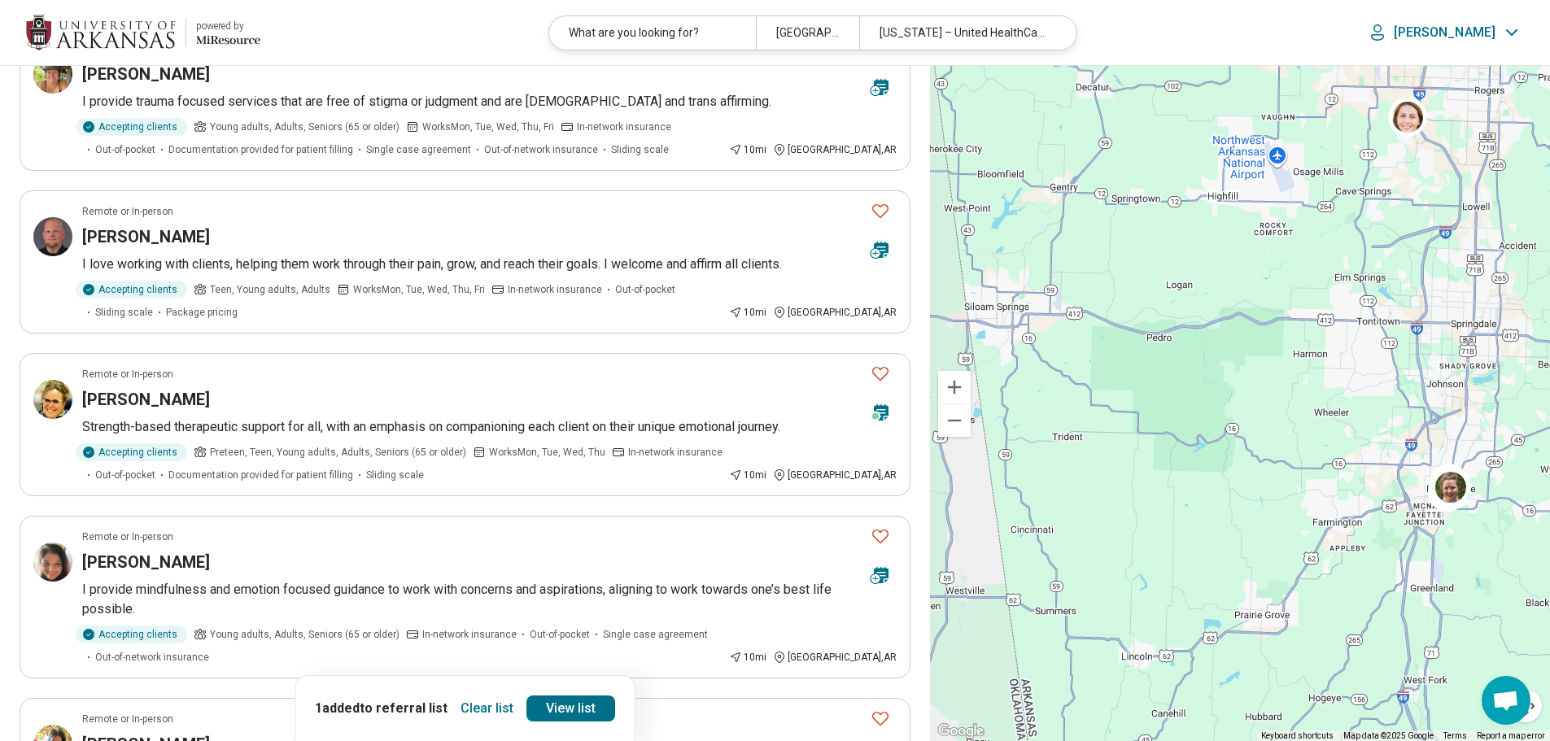
scroll to position [478, 0]
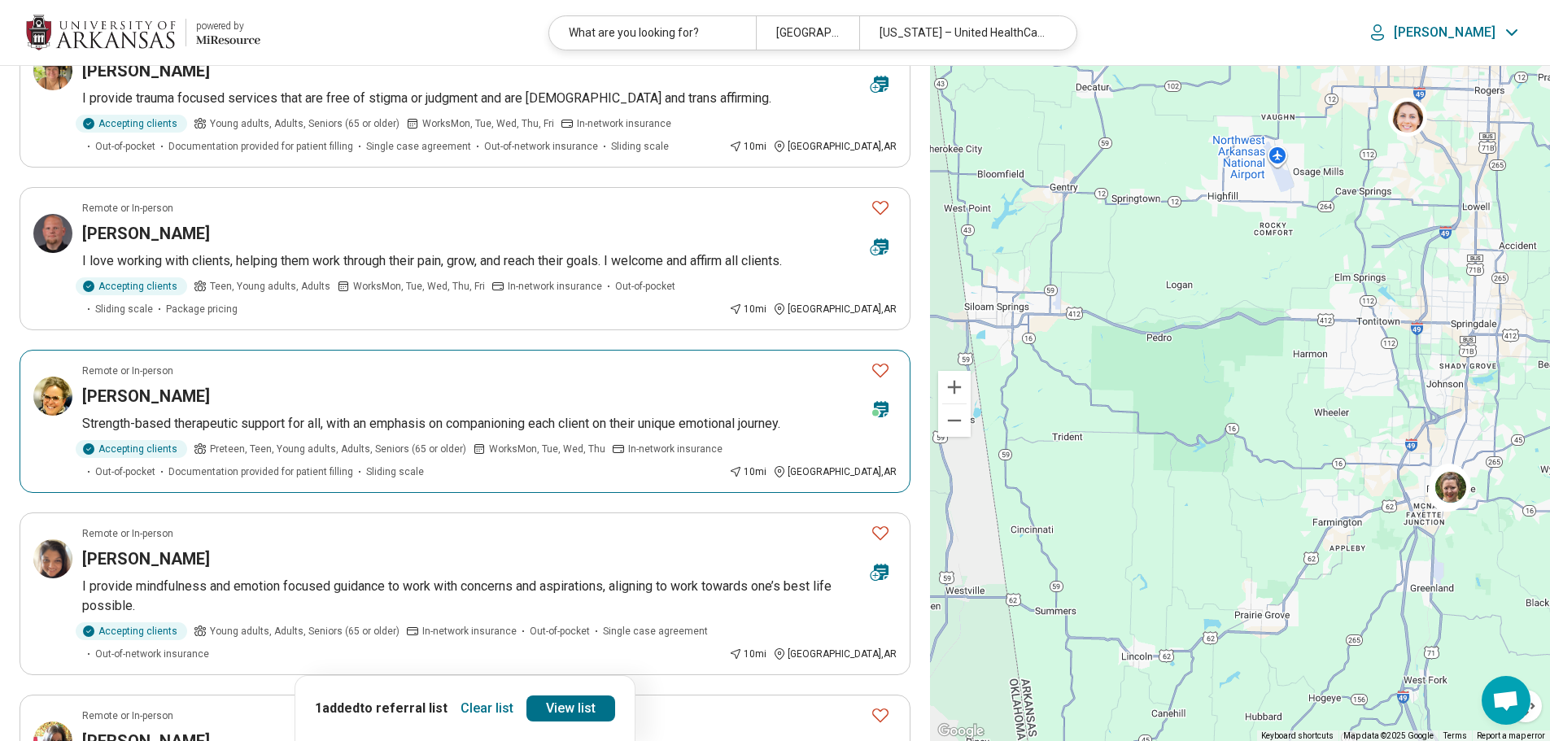
click at [874, 417] on circle at bounding box center [875, 413] width 7 height 7
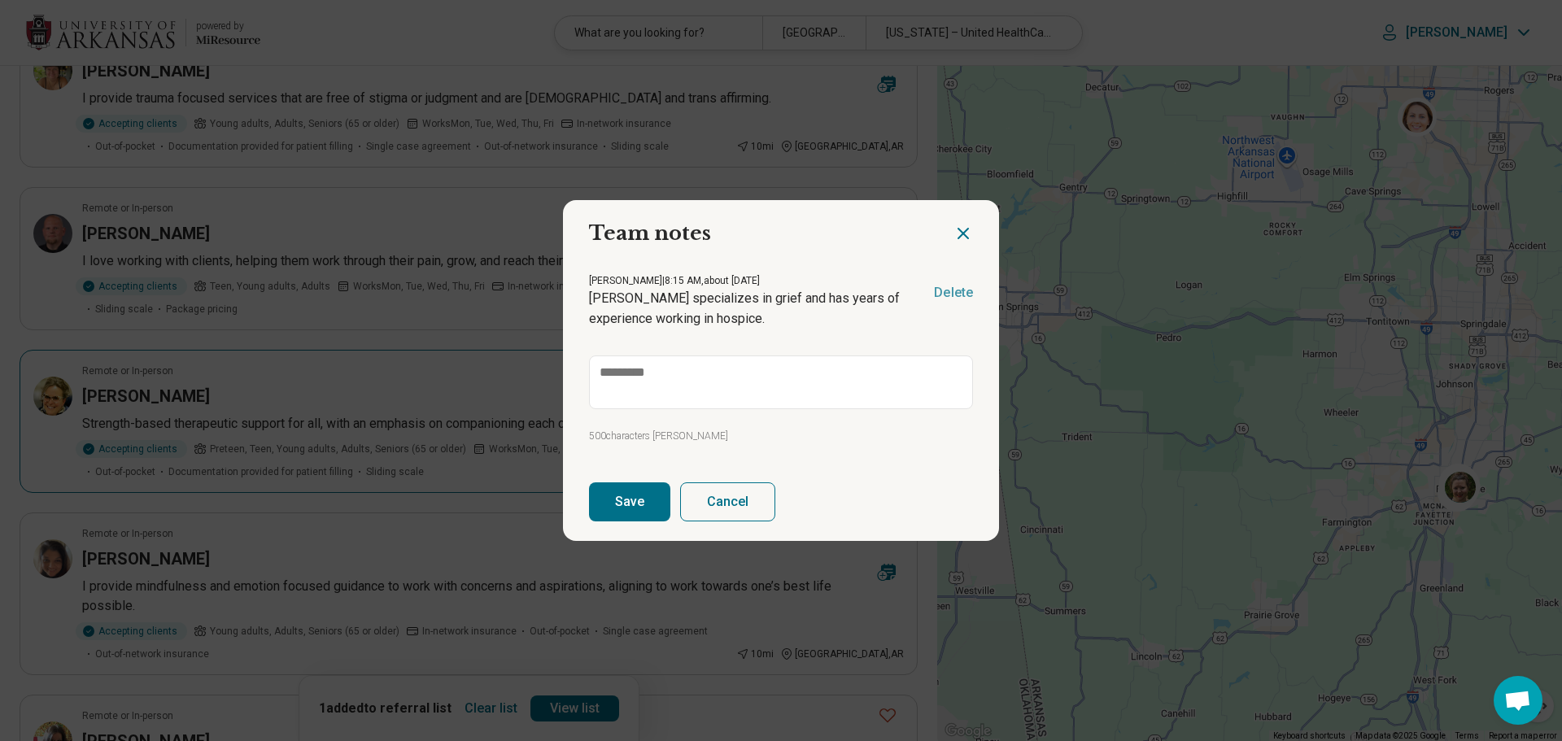
click at [960, 234] on icon "Close dialog" at bounding box center [964, 234] width 20 height 20
type textarea "*"
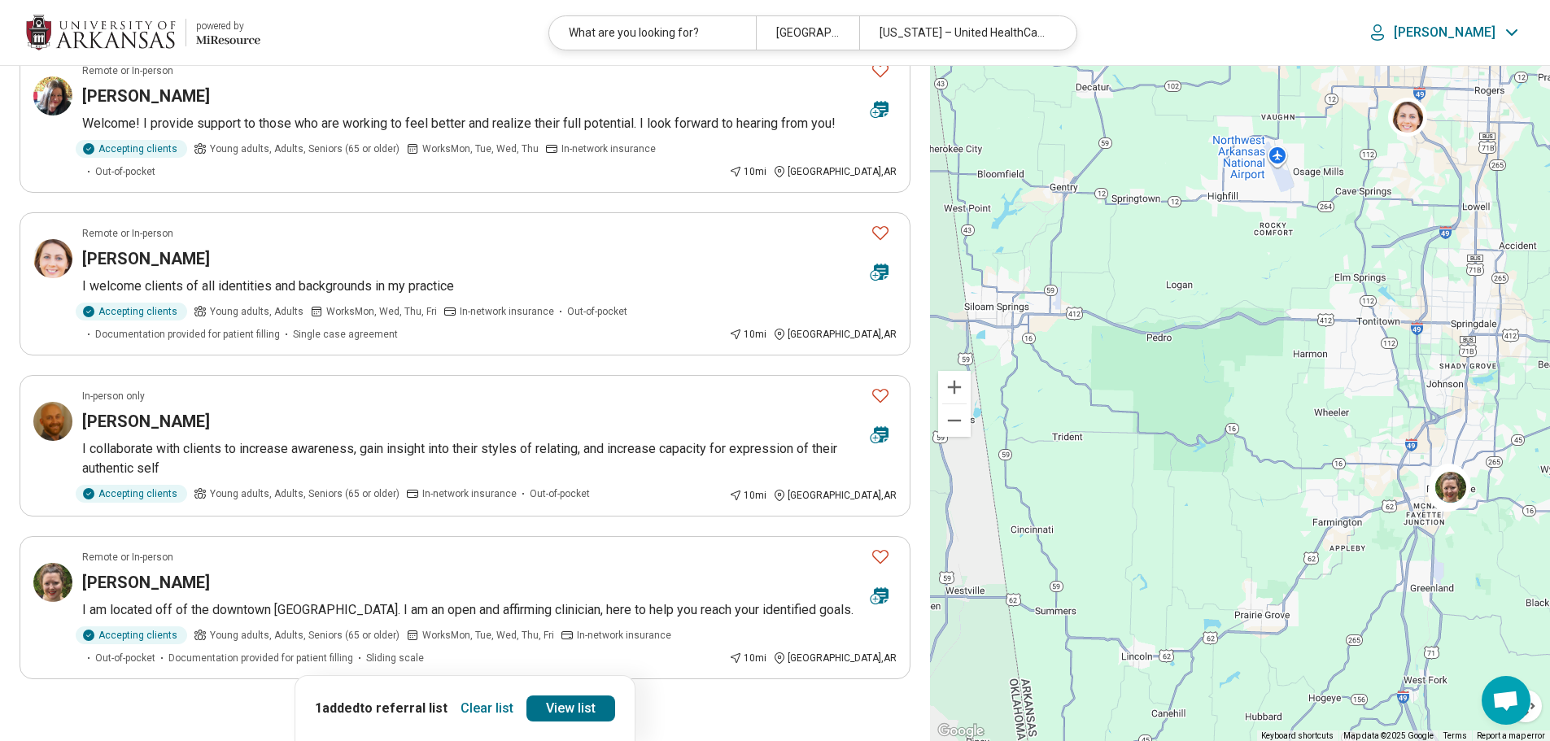
scroll to position [1140, 0]
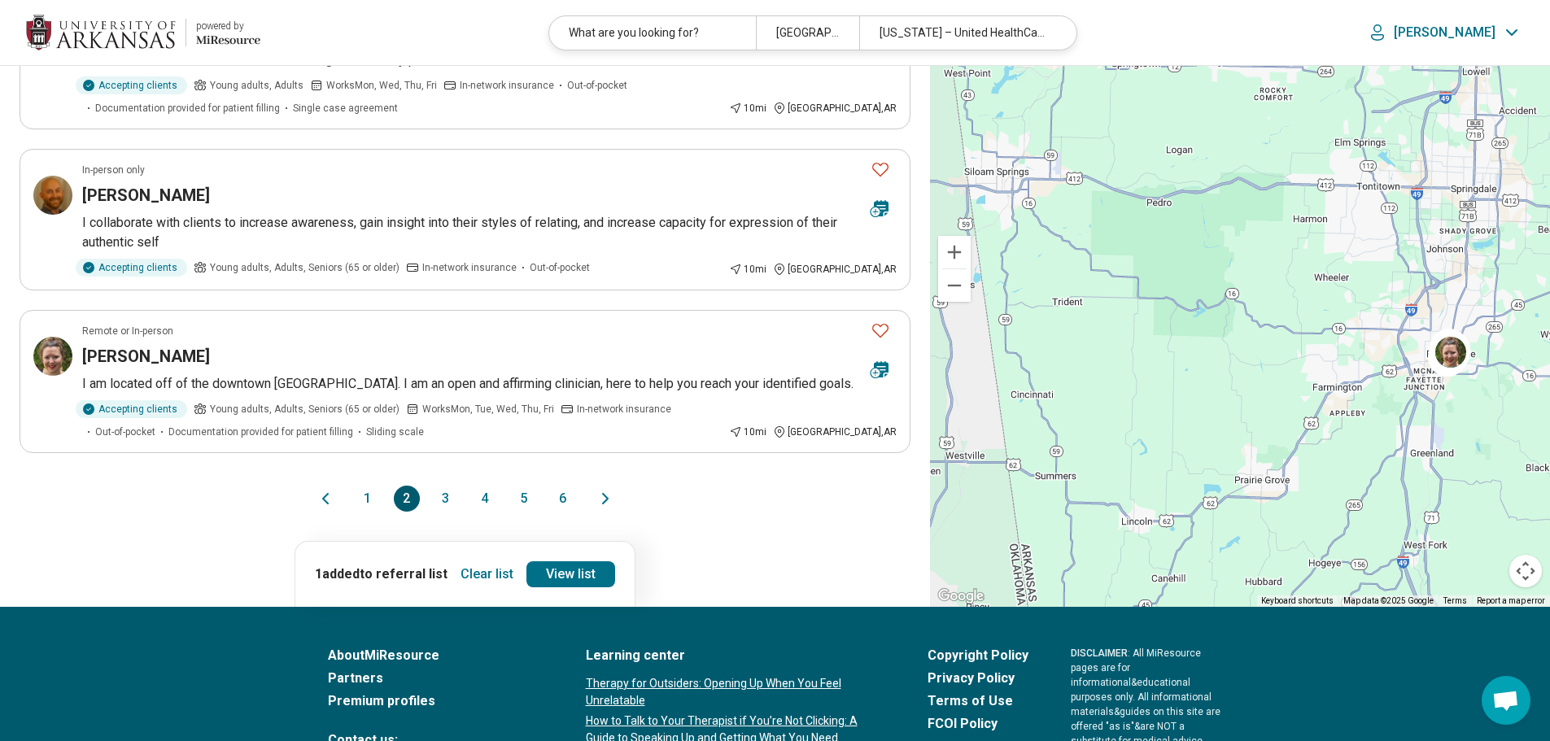
click at [370, 495] on button "1" at bounding box center [368, 499] width 26 height 26
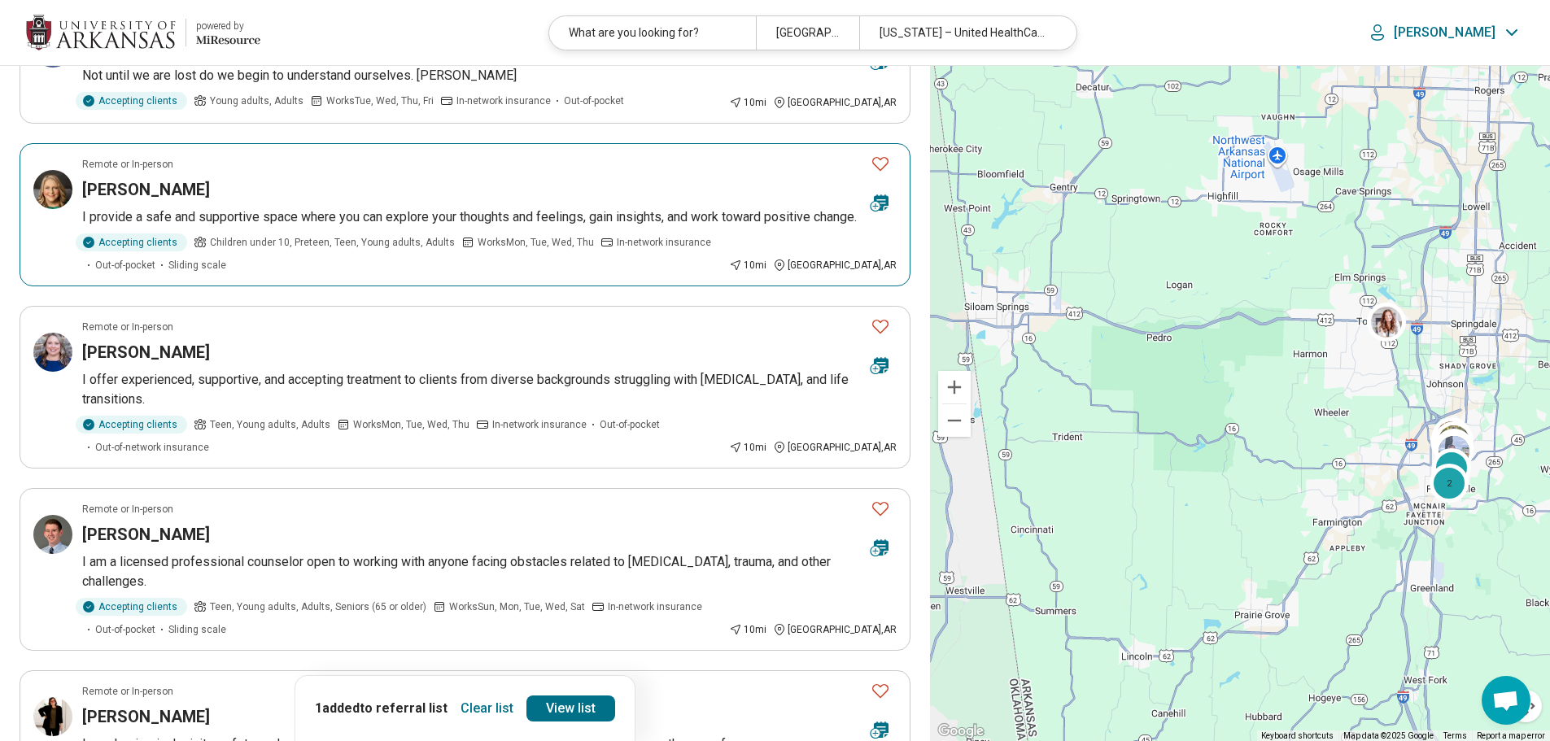
scroll to position [1024, 0]
click at [875, 155] on icon "Favorite" at bounding box center [881, 165] width 20 height 20
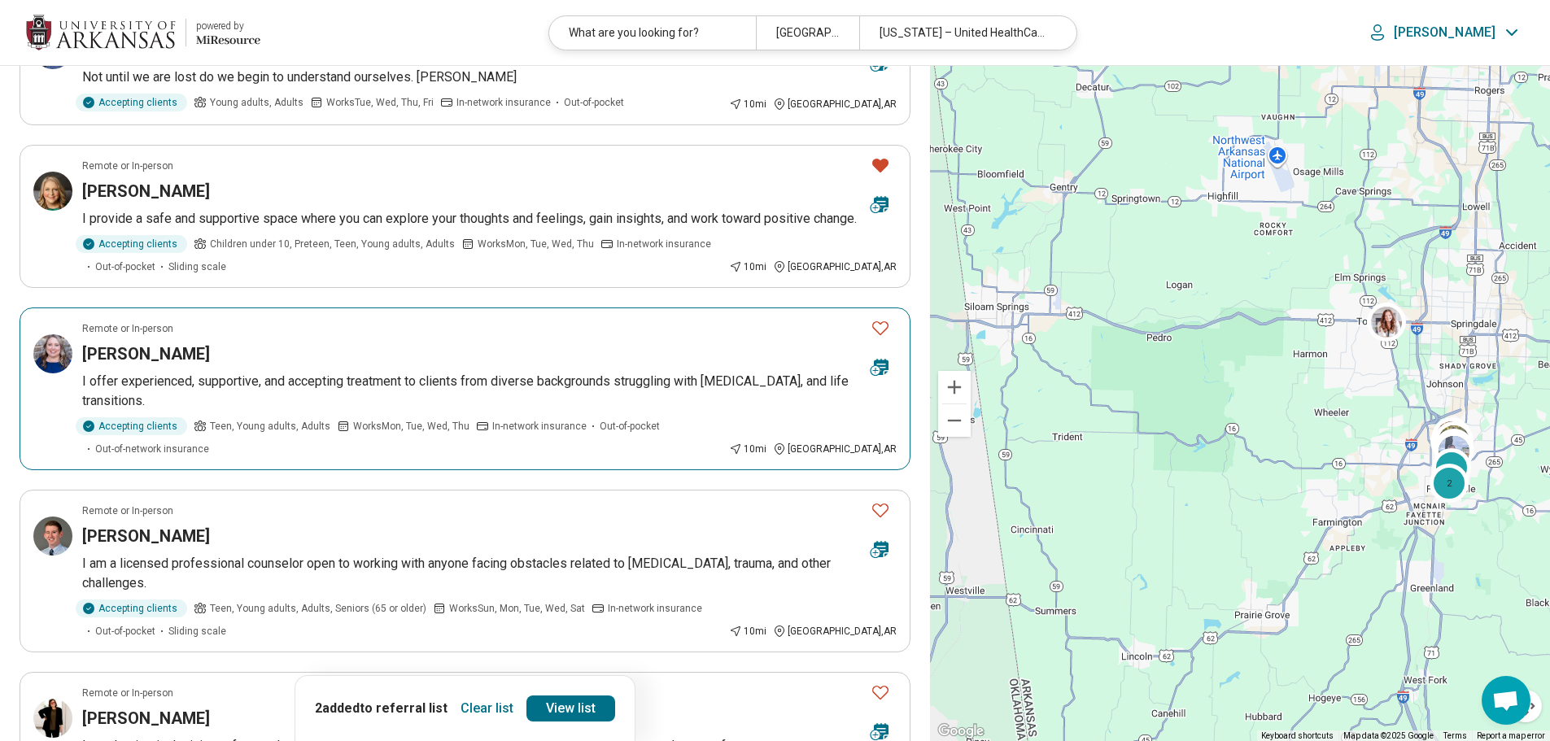
click at [883, 318] on icon "Favorite" at bounding box center [881, 328] width 20 height 20
click at [557, 702] on link "View list" at bounding box center [570, 709] width 89 height 26
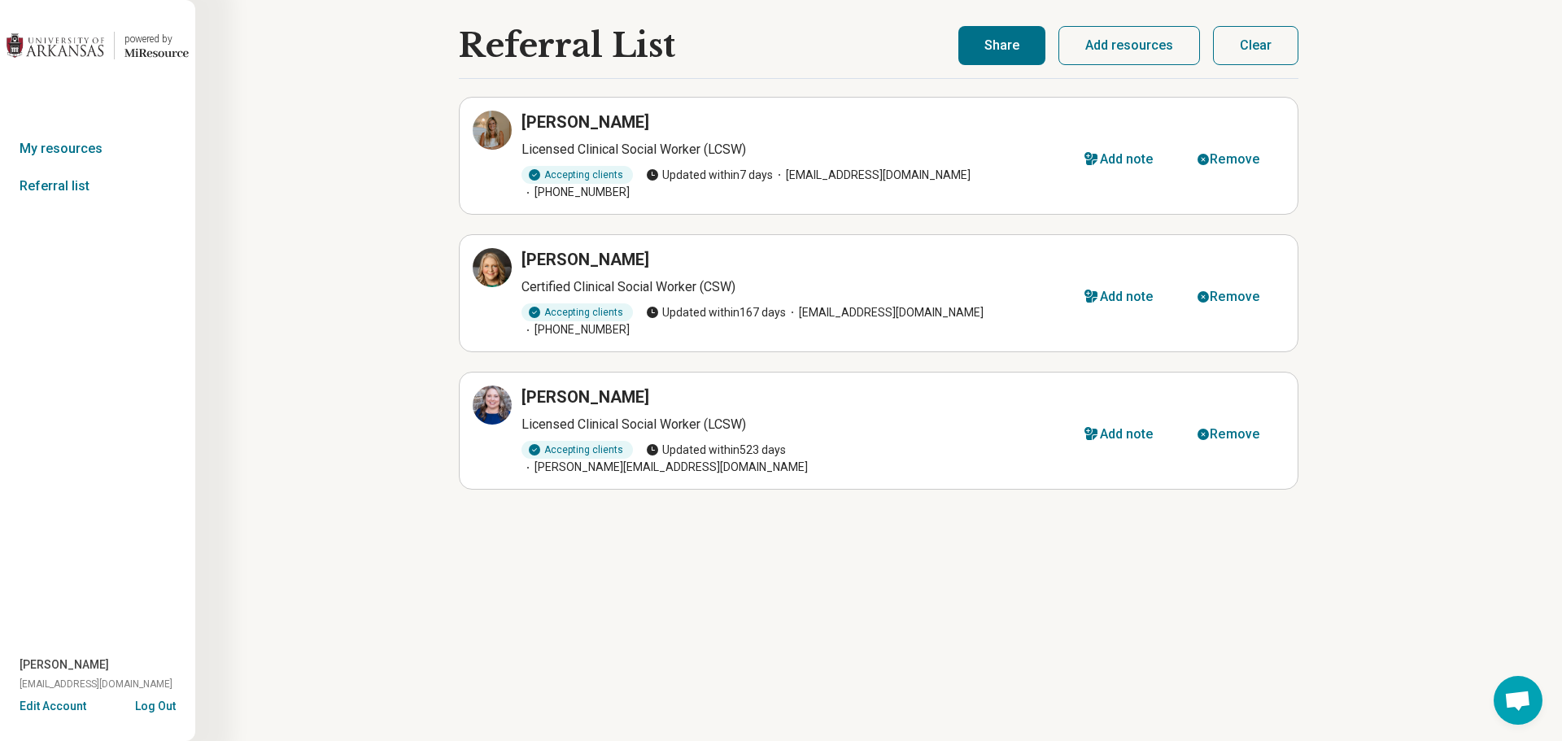
click at [1463, 238] on div "Referral List Annsley Davis Licensed Clinical Social Worker (LCSW) Accepting cl…" at bounding box center [878, 370] width 1367 height 741
